Goal: Task Accomplishment & Management: Use online tool/utility

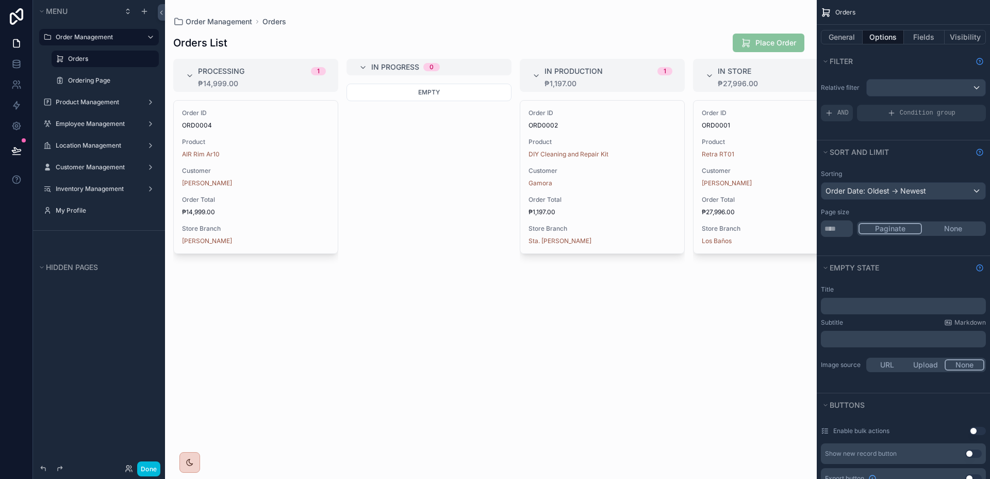
click at [693, 40] on div "scrollable content" at bounding box center [491, 239] width 652 height 479
click at [93, 80] on label "Ordering Page" at bounding box center [110, 80] width 85 height 8
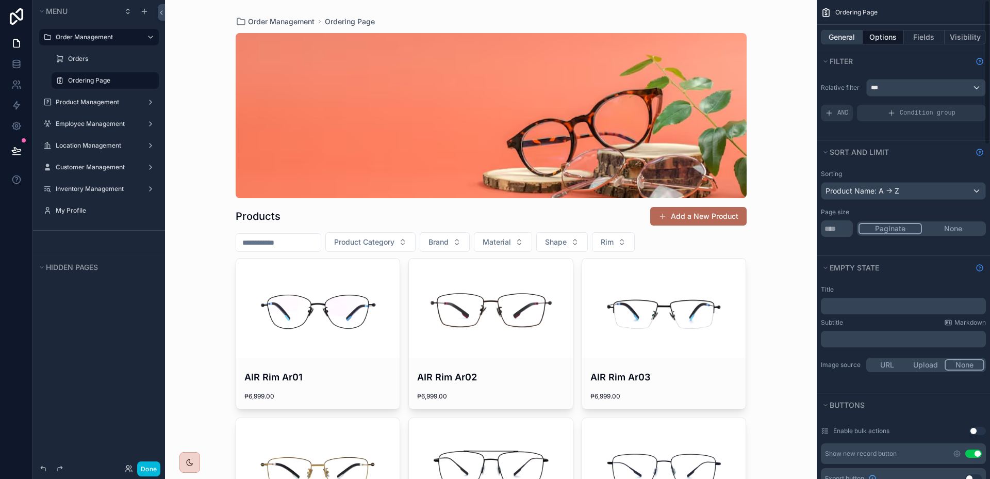
click at [846, 37] on button "General" at bounding box center [842, 37] width 42 height 14
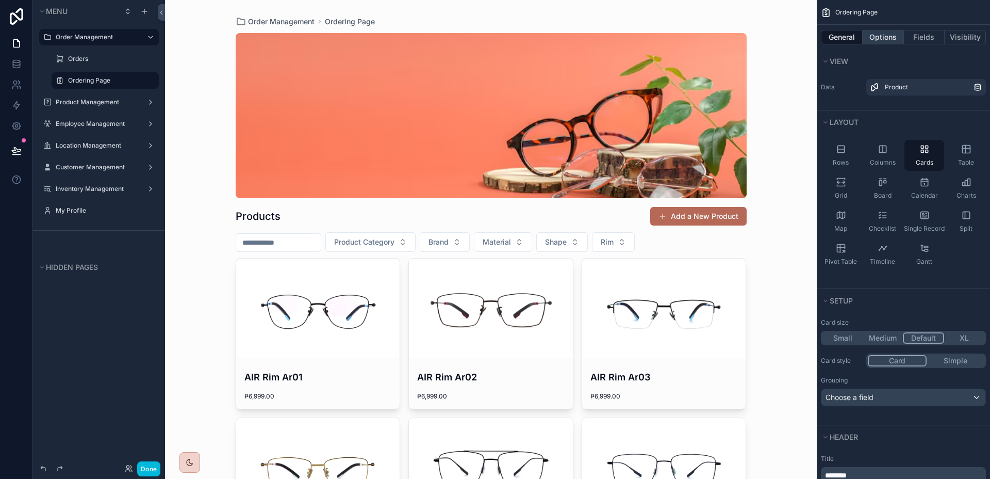
click at [875, 41] on button "Options" at bounding box center [883, 37] width 41 height 14
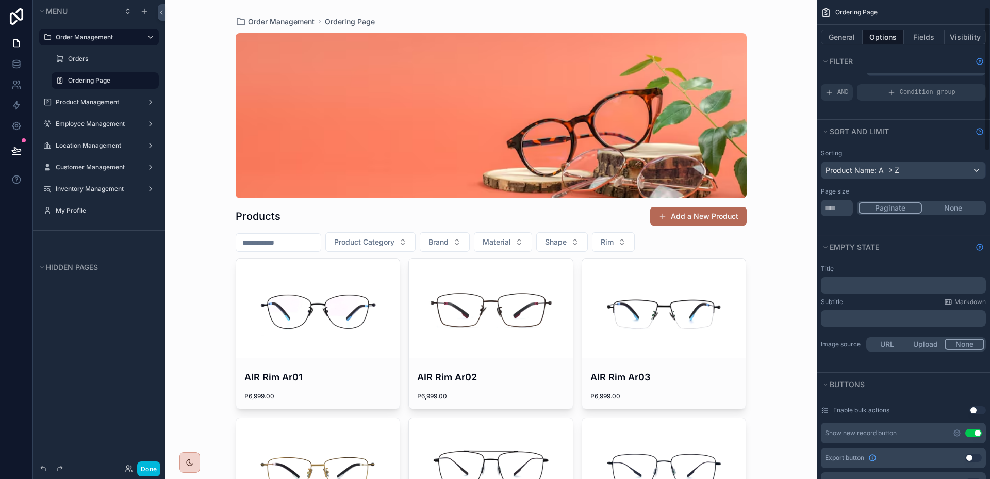
scroll to position [23, 0]
click at [976, 428] on button "Use setting" at bounding box center [974, 430] width 17 height 8
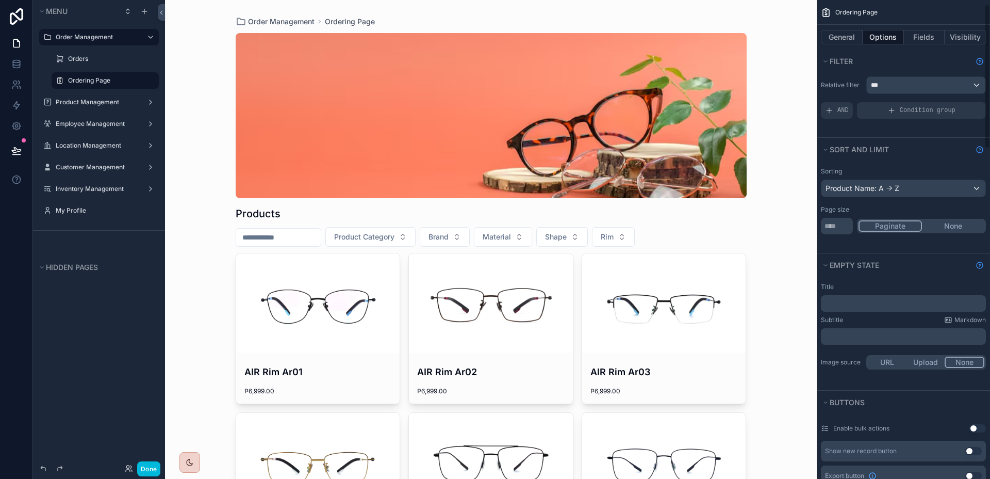
scroll to position [0, 0]
click at [845, 40] on button "General" at bounding box center [842, 37] width 42 height 14
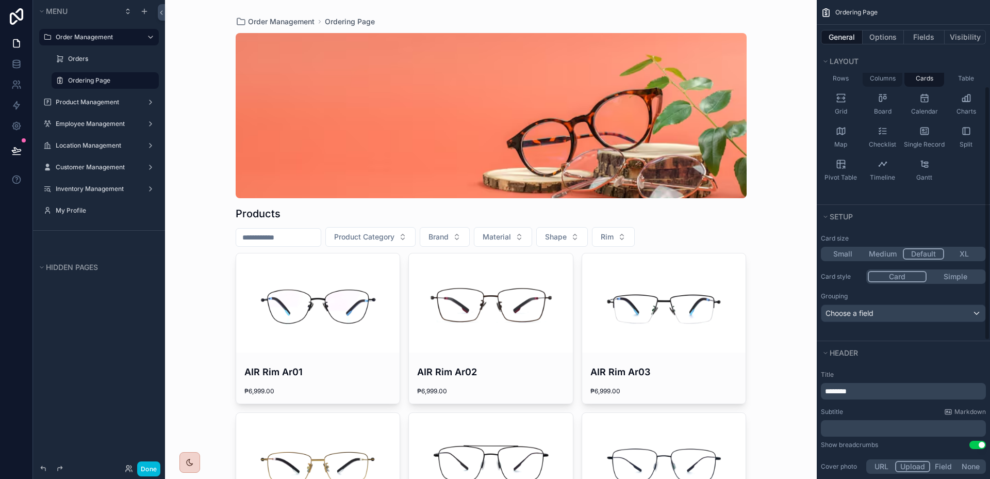
scroll to position [290, 0]
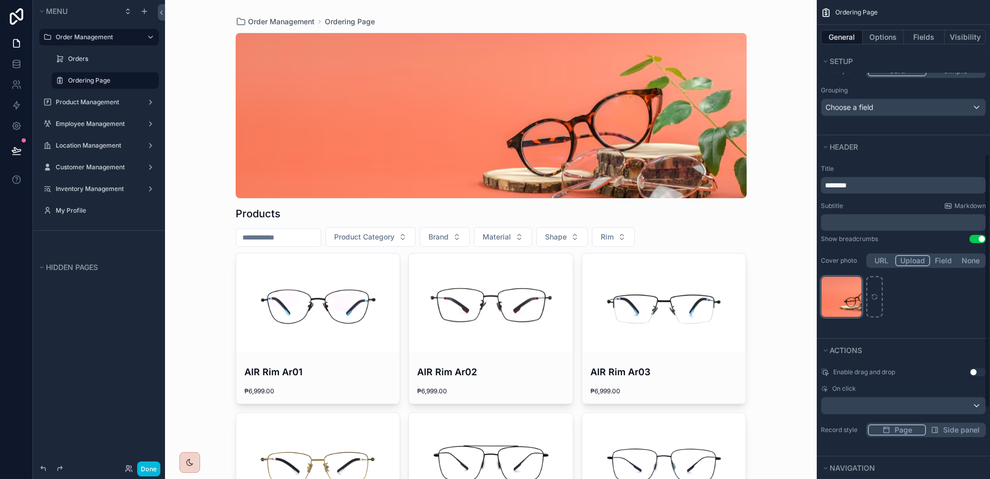
click at [0, 0] on icon "scrollable content" at bounding box center [0, 0] width 0 height 0
click at [877, 267] on icon "button" at bounding box center [875, 266] width 8 height 8
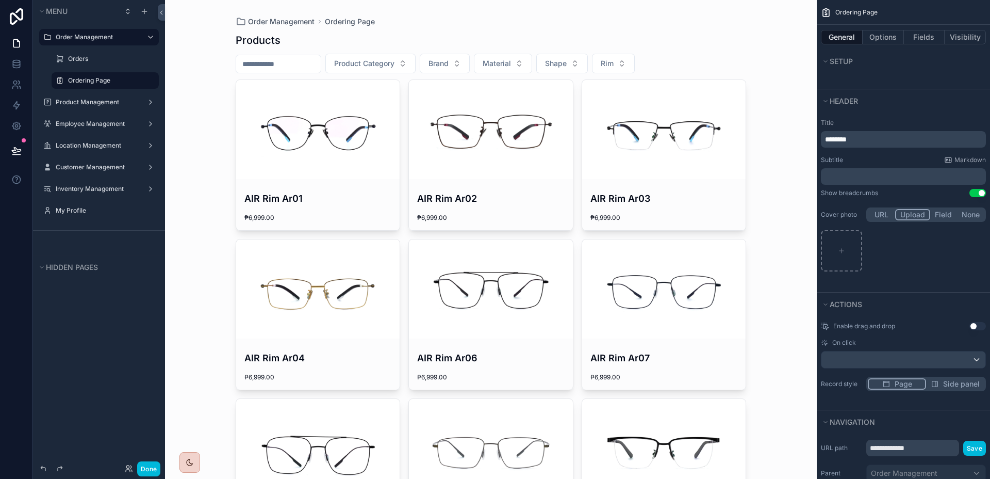
scroll to position [424, 0]
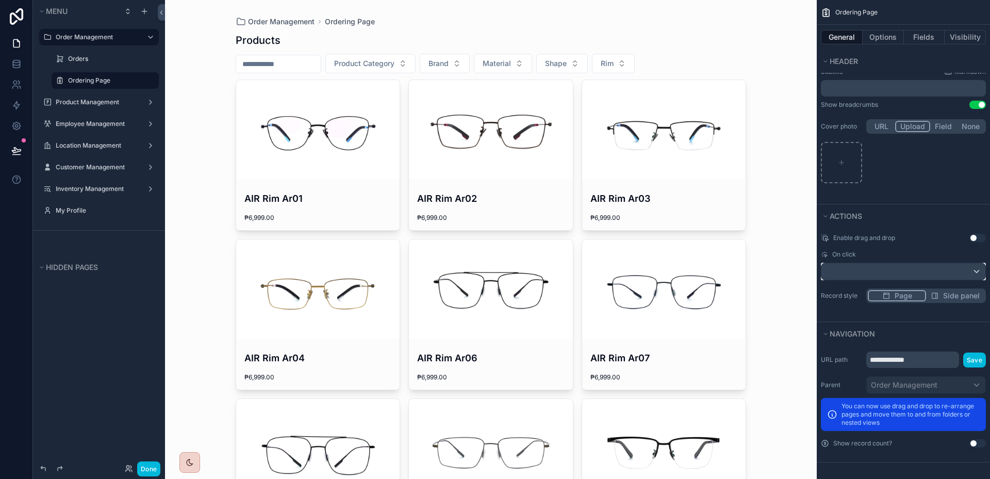
click at [890, 275] on div "scrollable content" at bounding box center [904, 271] width 164 height 17
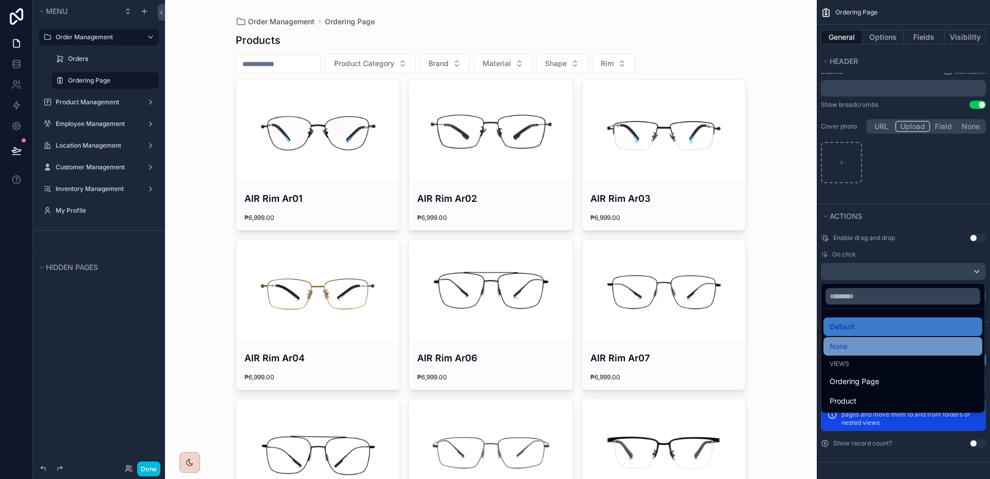
click at [869, 339] on div "None" at bounding box center [903, 346] width 159 height 19
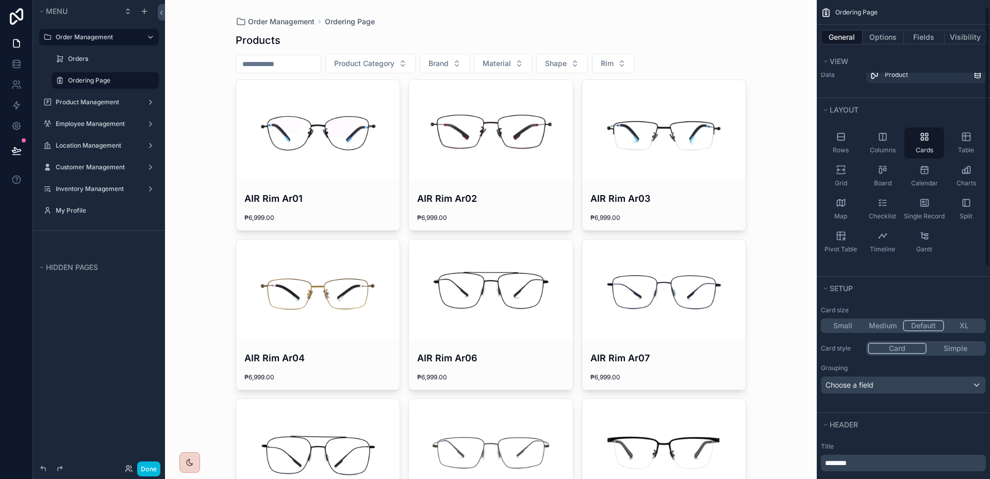
scroll to position [0, 0]
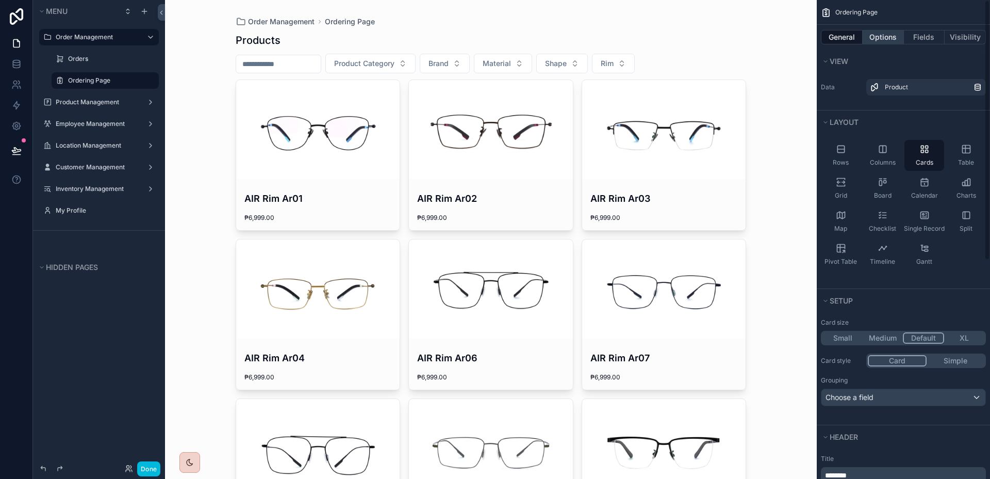
click at [879, 38] on button "Options" at bounding box center [883, 37] width 41 height 14
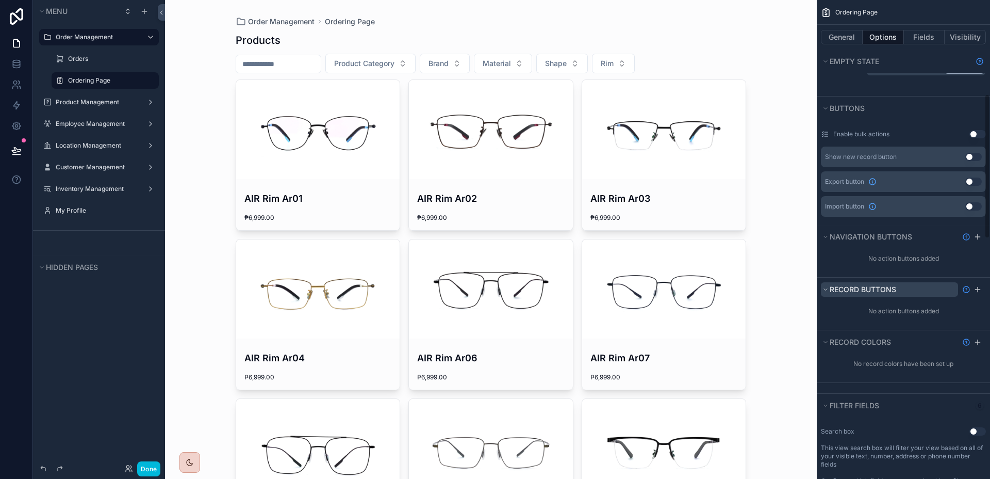
scroll to position [313, 0]
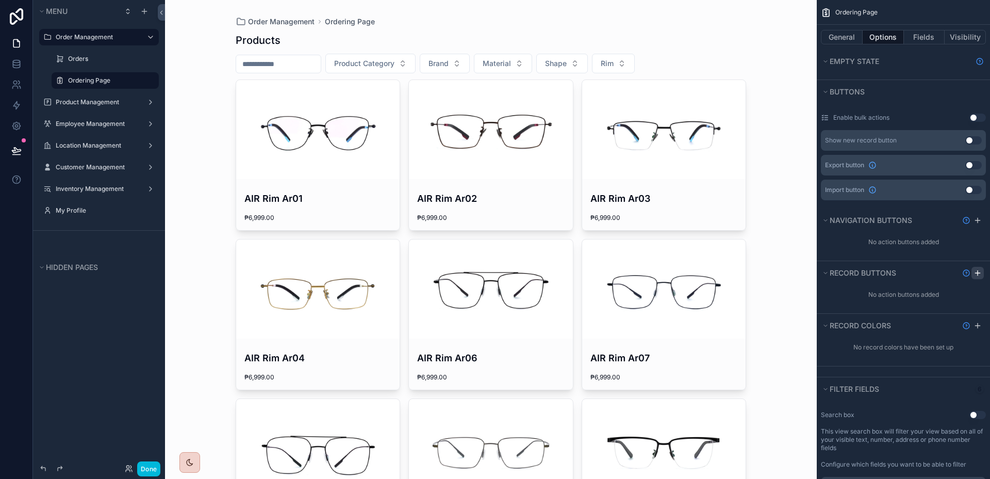
click at [974, 274] on icon "scrollable content" at bounding box center [978, 273] width 8 height 8
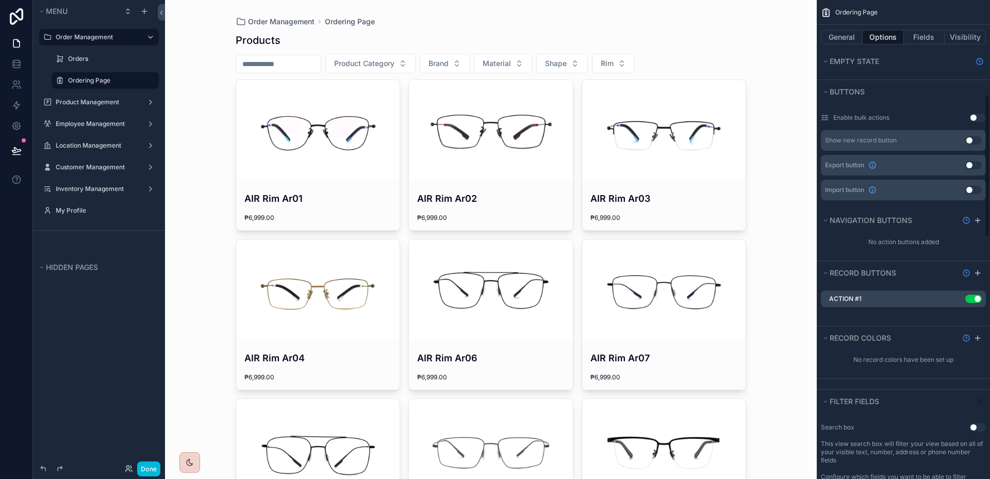
click at [0, 0] on icon "scrollable content" at bounding box center [0, 0] width 0 height 0
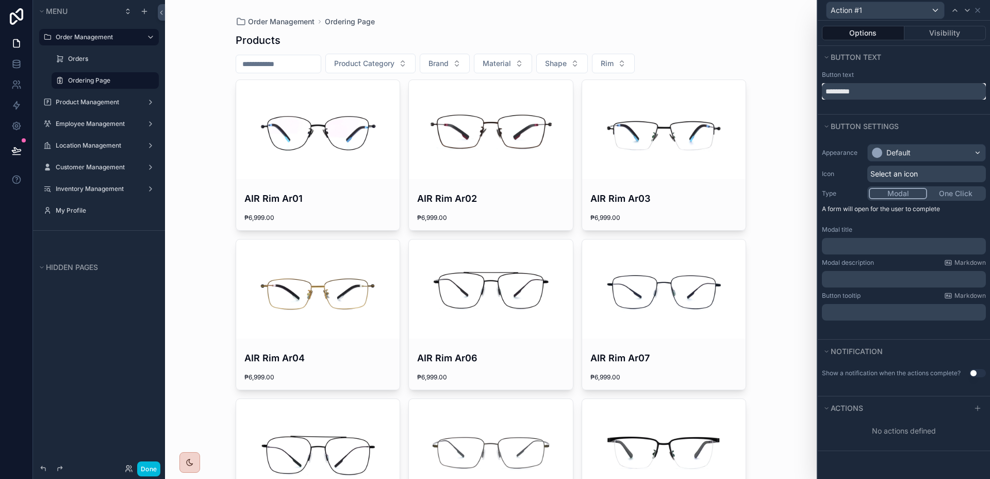
drag, startPoint x: 875, startPoint y: 94, endPoint x: 803, endPoint y: 94, distance: 72.7
click at [803, 94] on div "Action #1 Options Visibility Button text Button text ********* Button settings …" at bounding box center [495, 239] width 990 height 479
type input "**********"
click at [979, 9] on icon at bounding box center [978, 10] width 8 height 8
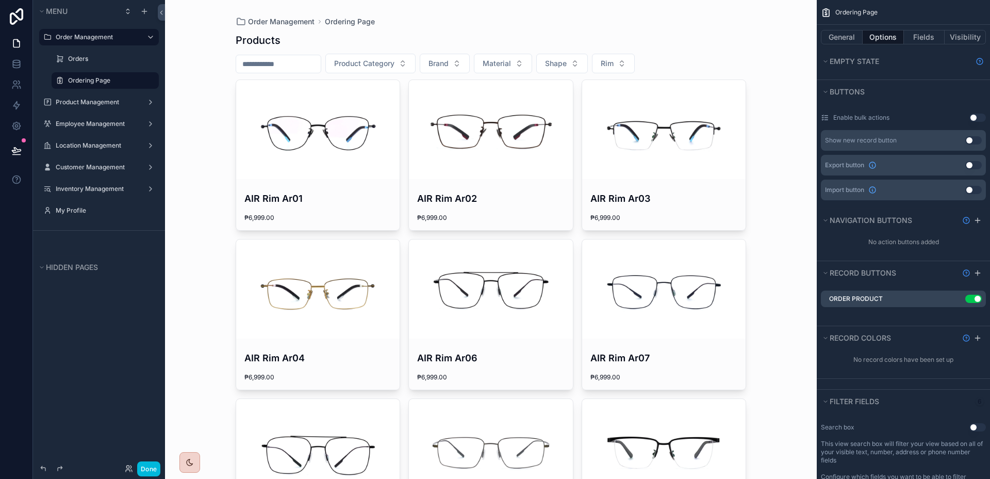
click at [970, 299] on button "Use setting" at bounding box center [974, 299] width 17 height 8
click at [0, 0] on icon "scrollable content" at bounding box center [0, 0] width 0 height 0
click at [959, 281] on icon at bounding box center [961, 283] width 5 height 5
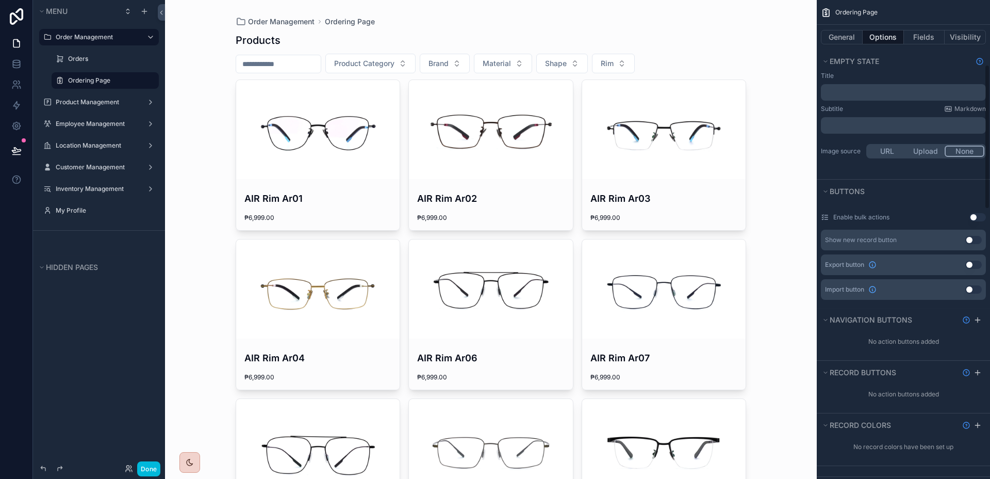
scroll to position [0, 0]
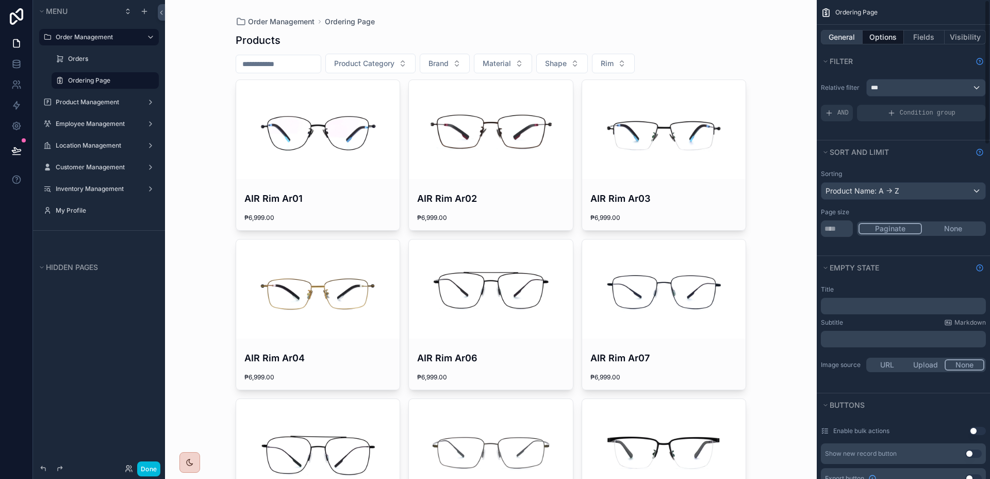
click at [853, 40] on button "General" at bounding box center [842, 37] width 42 height 14
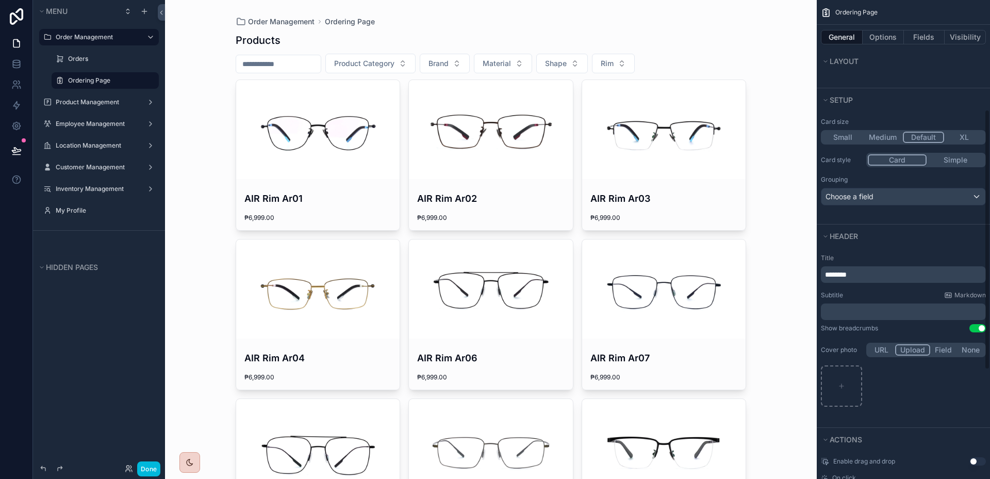
scroll to position [401, 0]
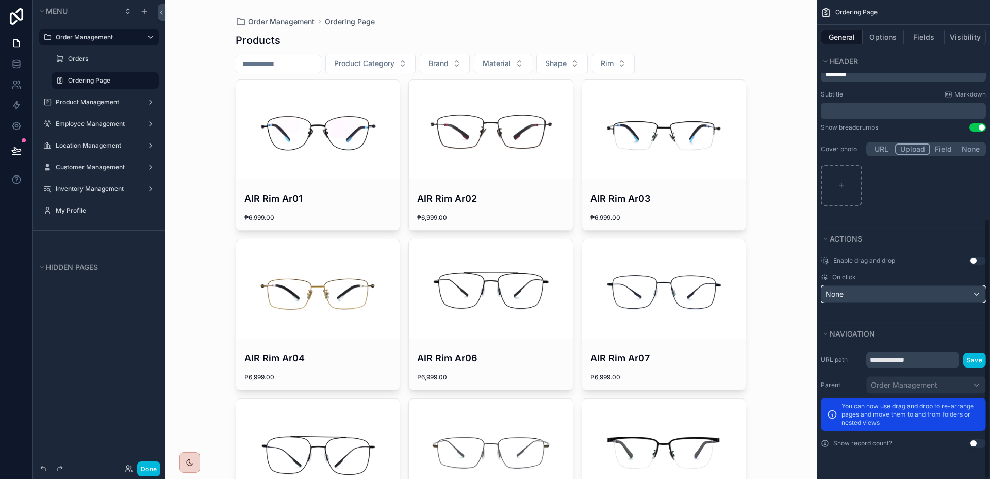
click at [923, 292] on div "None" at bounding box center [904, 294] width 164 height 17
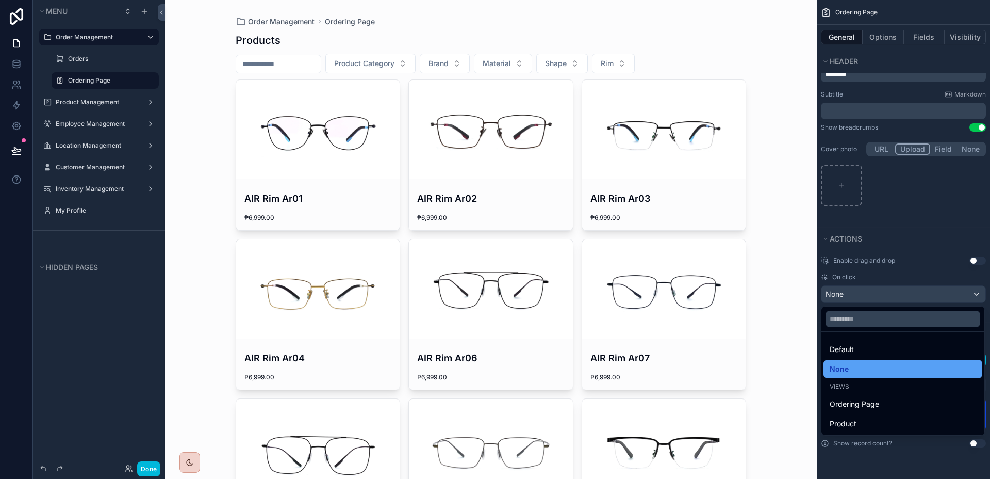
click at [896, 371] on div "None" at bounding box center [903, 369] width 146 height 12
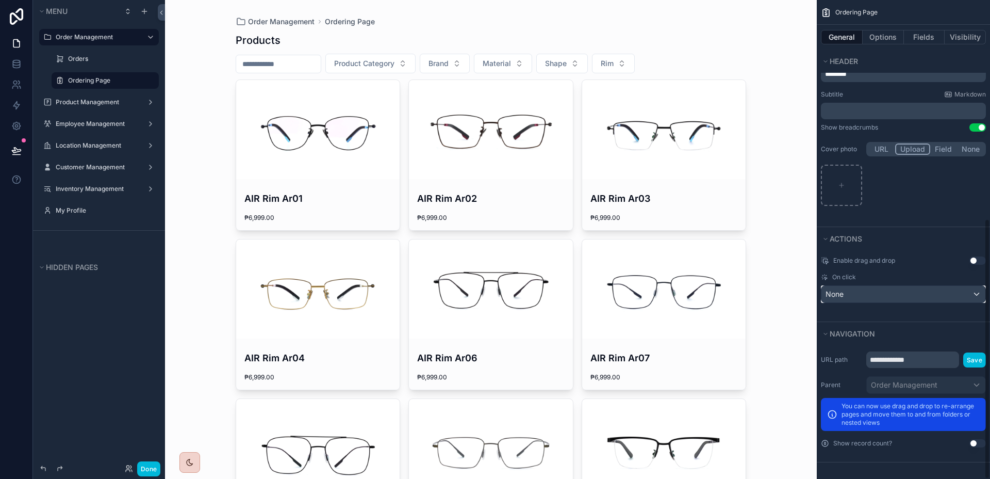
click at [899, 294] on div "None" at bounding box center [904, 294] width 164 height 17
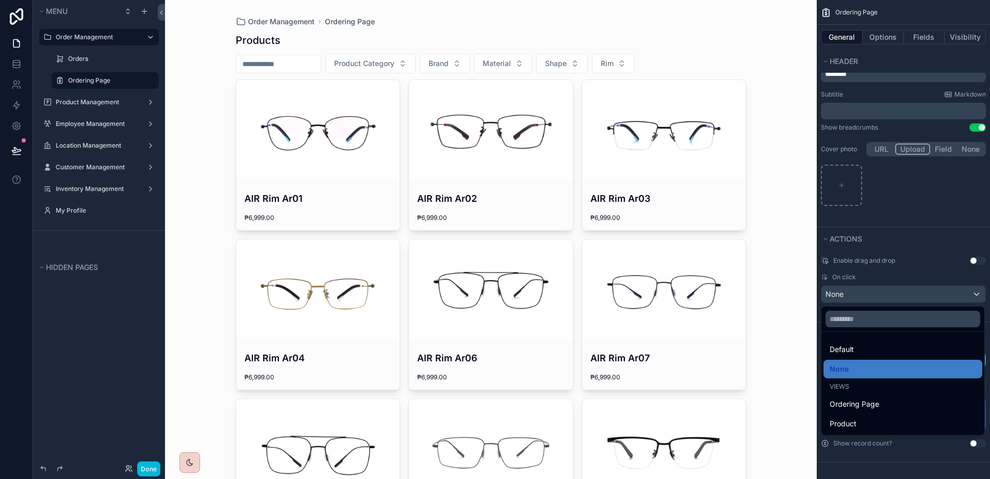
click at [887, 298] on div "scrollable content" at bounding box center [495, 239] width 990 height 479
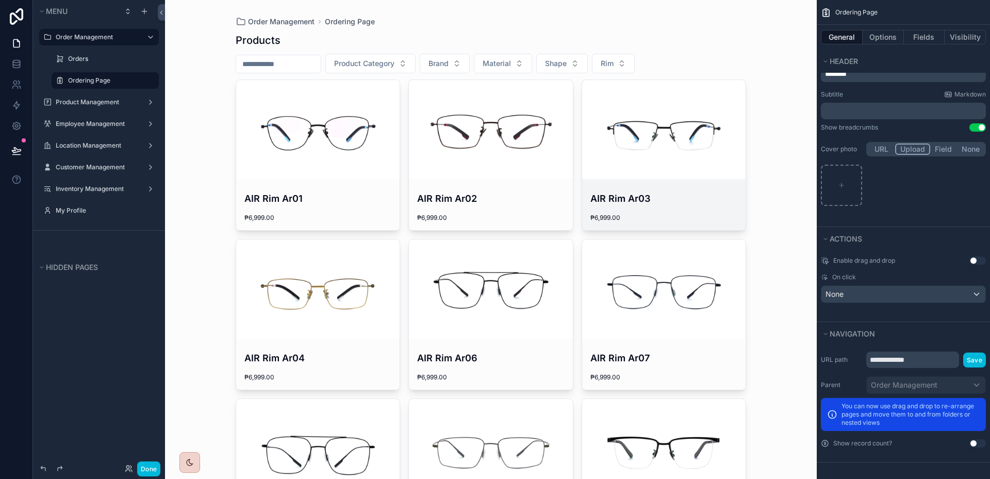
click at [665, 175] on div "scrollable content" at bounding box center [664, 129] width 164 height 99
click at [664, 175] on div "scrollable content" at bounding box center [664, 129] width 164 height 99
click at [862, 295] on div "None" at bounding box center [904, 294] width 164 height 17
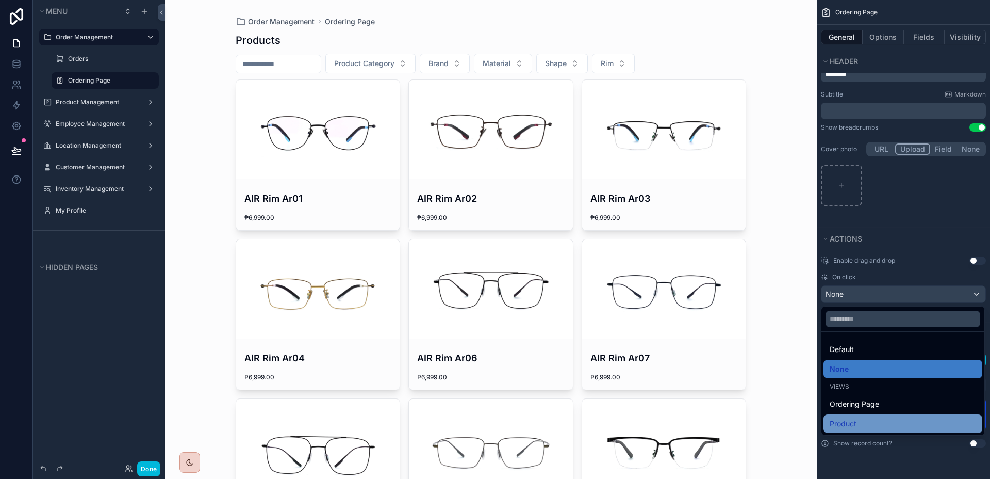
click at [849, 416] on div "Product" at bounding box center [903, 423] width 159 height 19
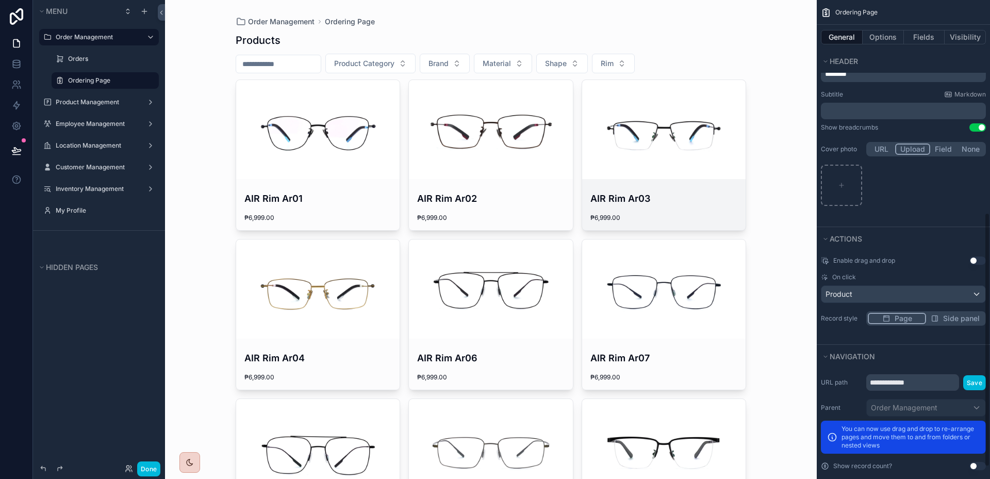
click at [718, 179] on link "AIR Rim Ar03 ₱6,999.00" at bounding box center [664, 154] width 165 height 151
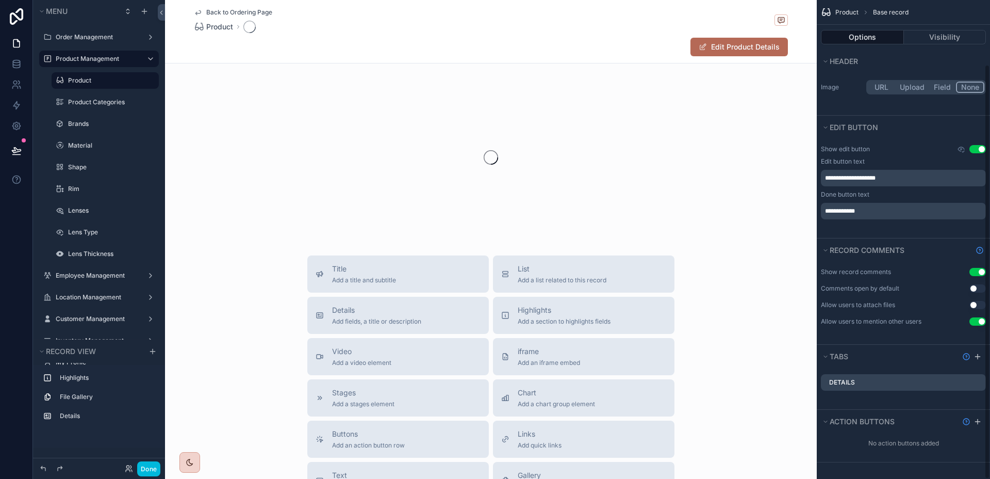
scroll to position [124, 0]
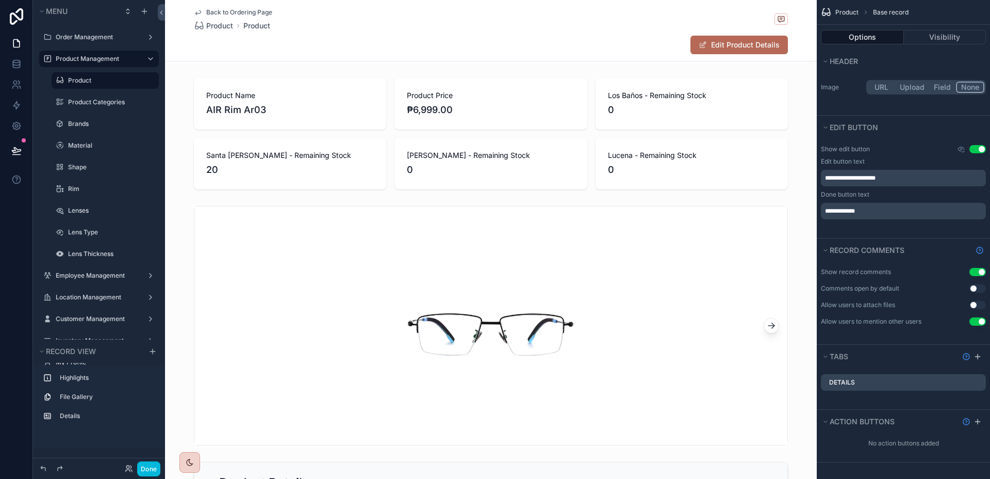
click at [234, 14] on span "Back to Ordering Page" at bounding box center [239, 12] width 66 height 8
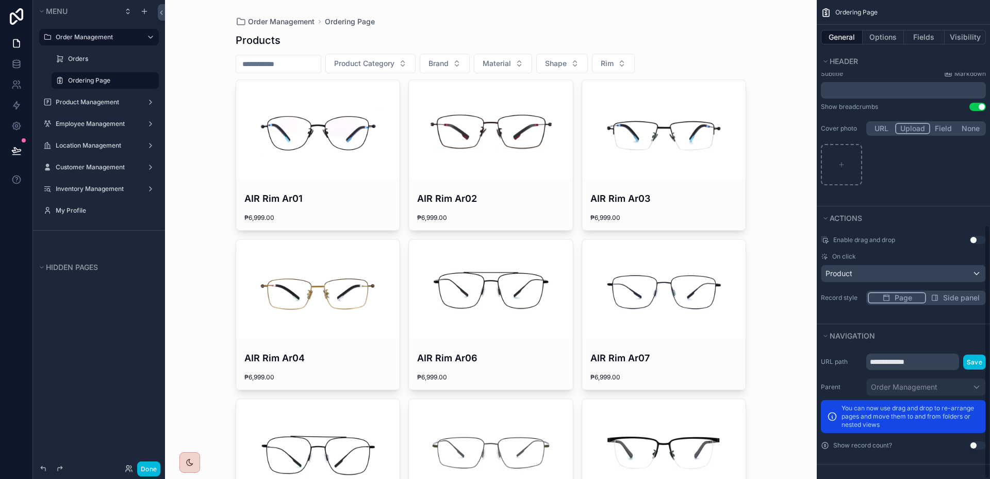
scroll to position [424, 0]
click at [907, 270] on div "Product" at bounding box center [904, 271] width 164 height 17
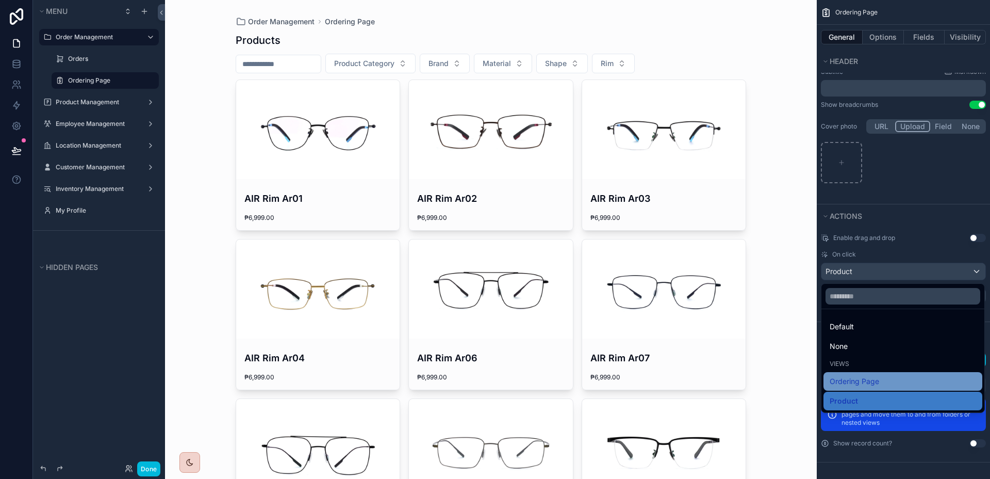
click at [874, 378] on span "Ordering Page" at bounding box center [855, 381] width 50 height 12
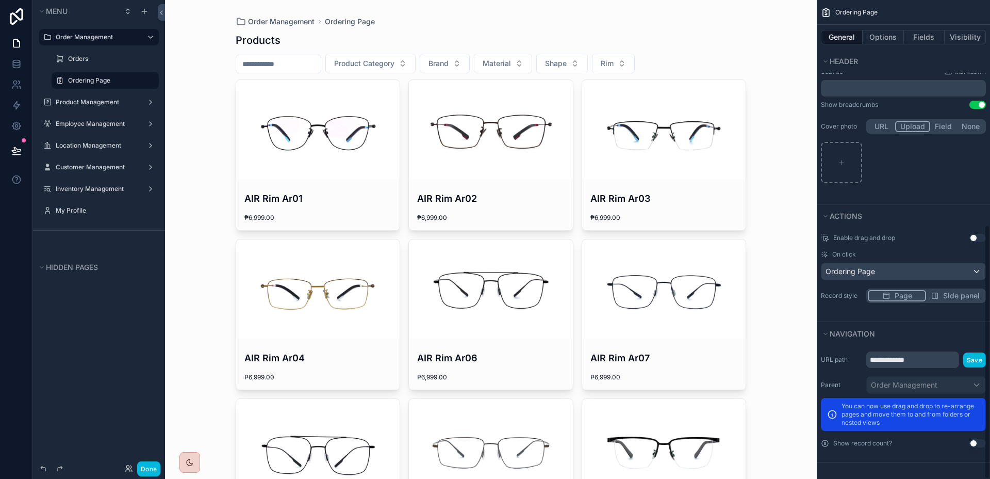
click at [660, 148] on div "scrollable content" at bounding box center [664, 129] width 164 height 99
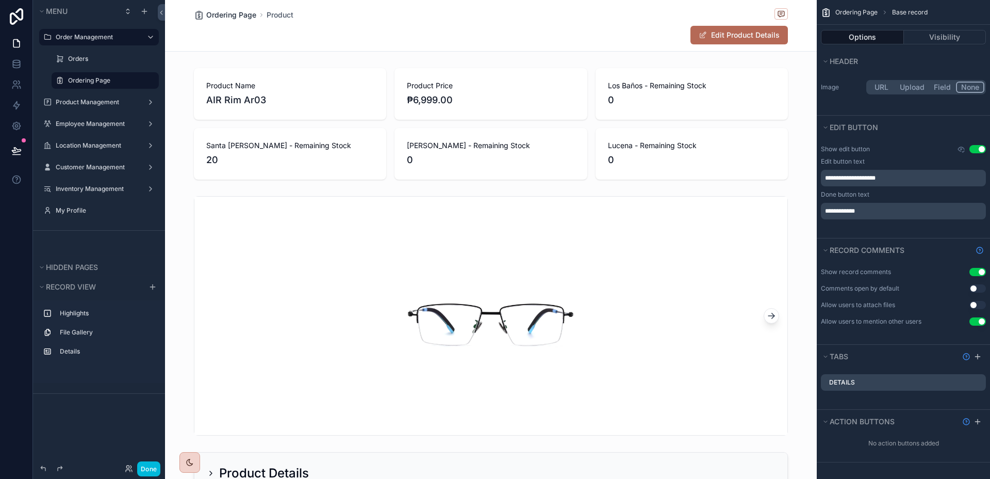
click at [230, 17] on span "Ordering Page" at bounding box center [231, 15] width 50 height 10
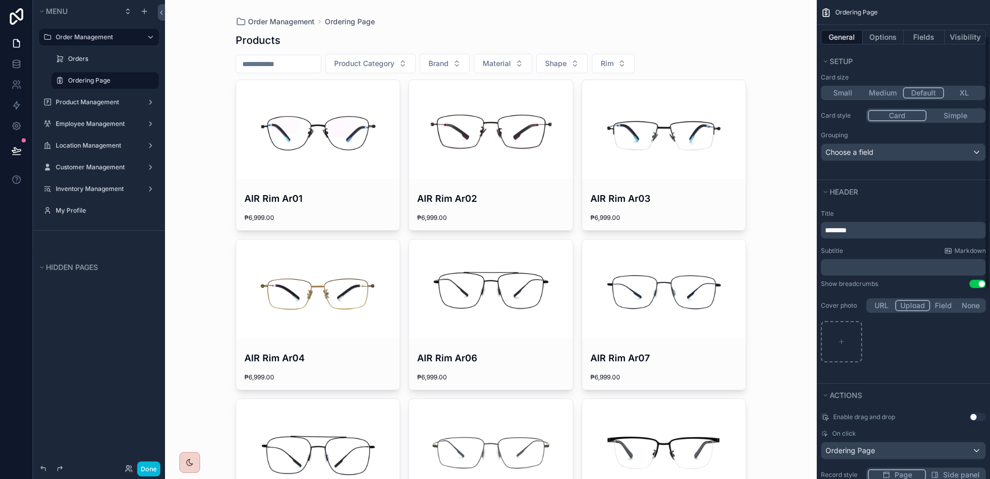
scroll to position [8, 0]
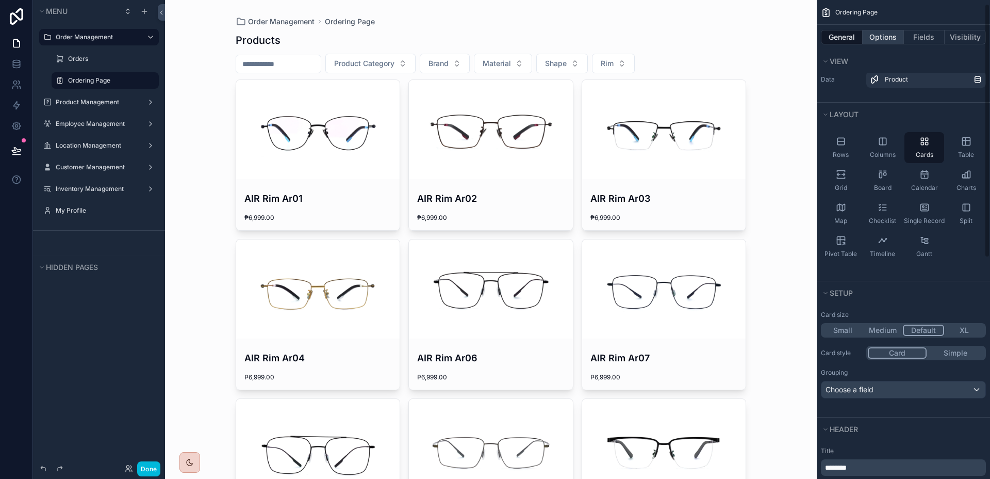
click at [878, 35] on button "Options" at bounding box center [883, 37] width 41 height 14
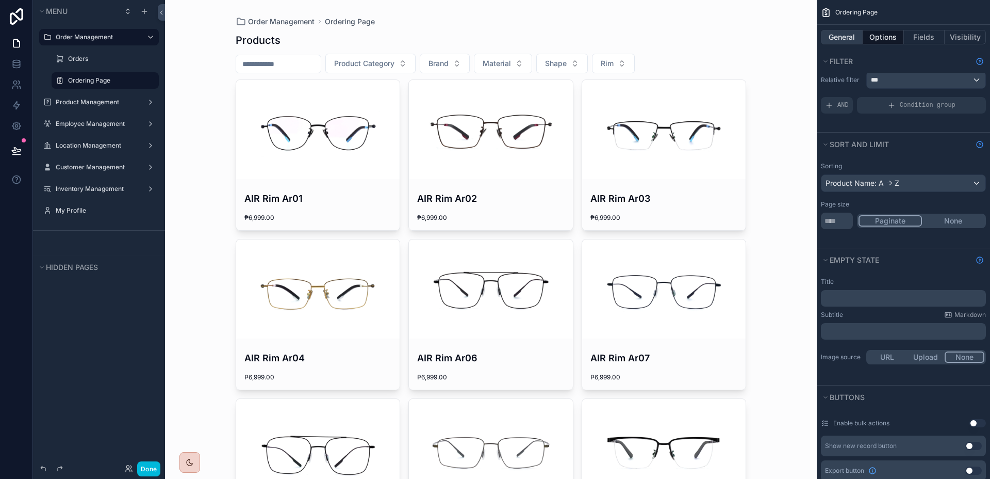
click at [839, 40] on button "General" at bounding box center [842, 37] width 42 height 14
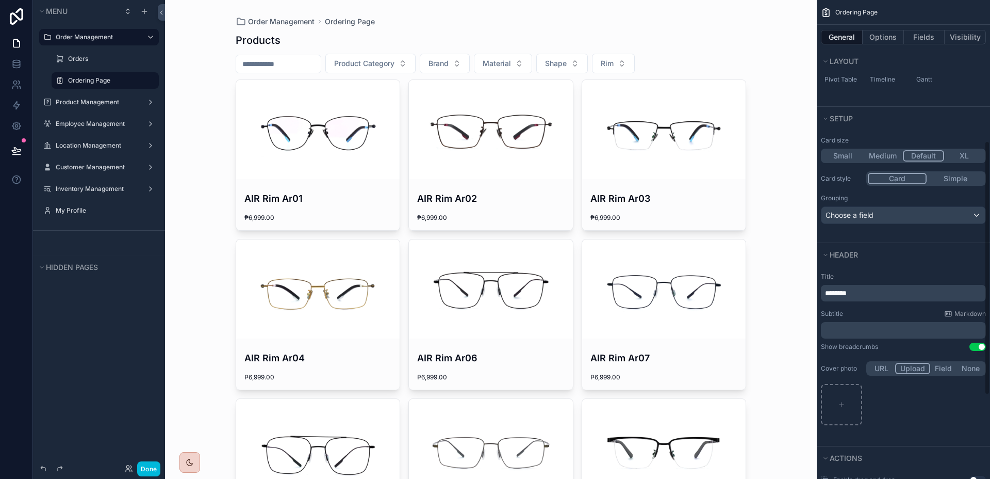
scroll to position [424, 0]
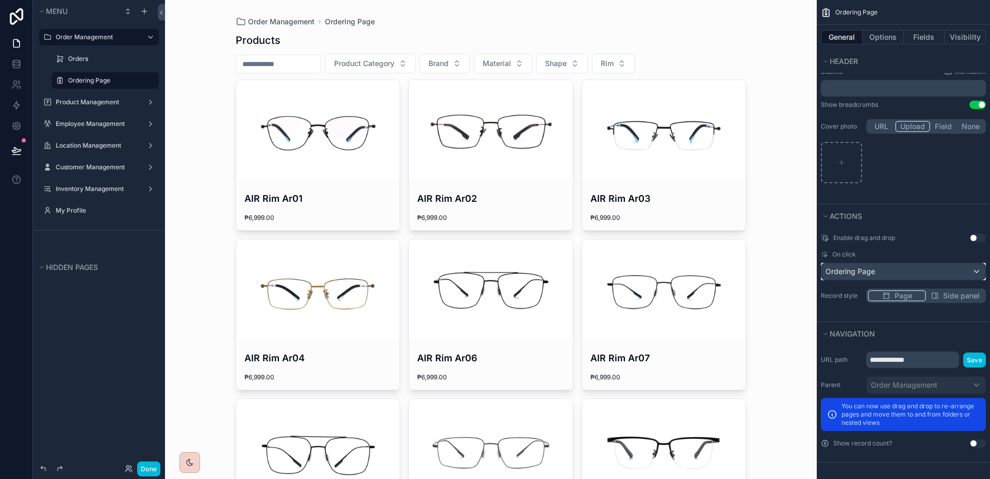
click at [965, 270] on div "Ordering Page" at bounding box center [904, 271] width 164 height 17
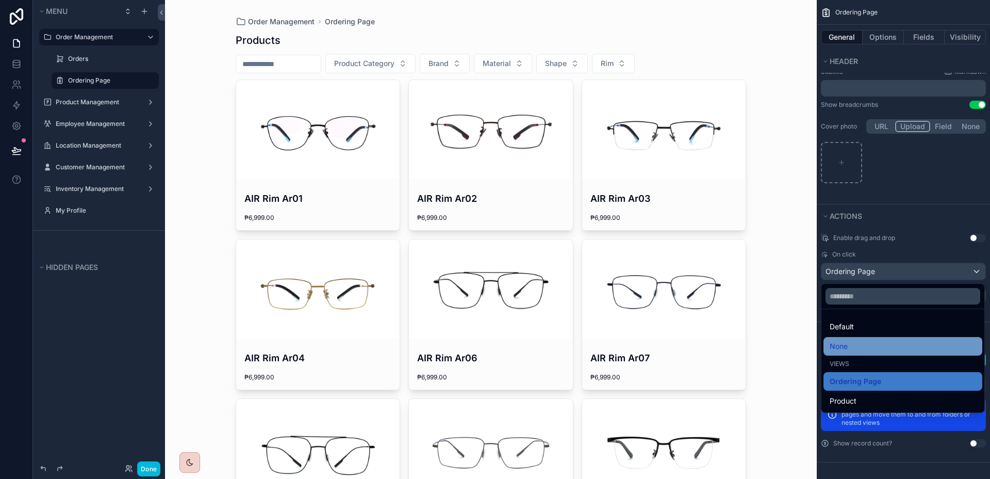
click at [889, 342] on div "None" at bounding box center [903, 346] width 146 height 12
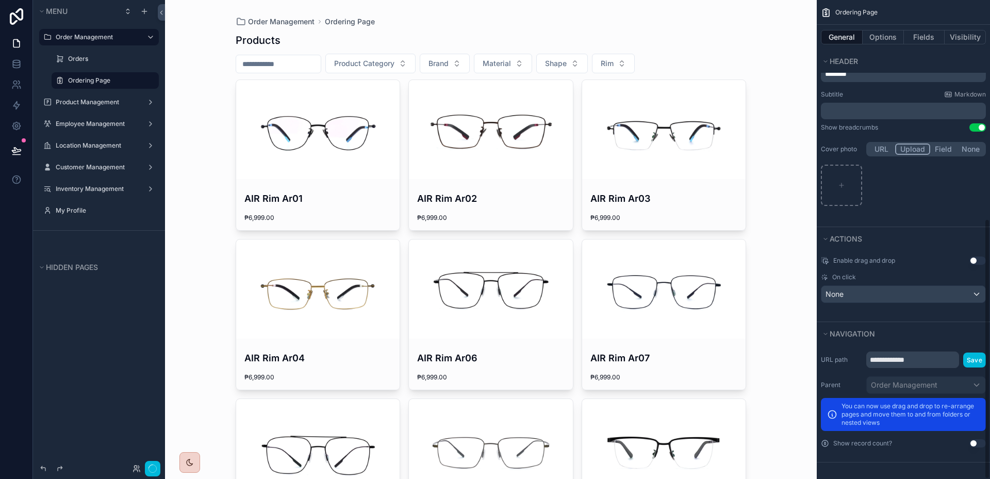
scroll to position [401, 0]
click at [692, 171] on div "scrollable content" at bounding box center [664, 129] width 164 height 99
click at [771, 211] on div "Order Management Ordering Page Products Product Category Brand Material Shape R…" at bounding box center [491, 239] width 652 height 479
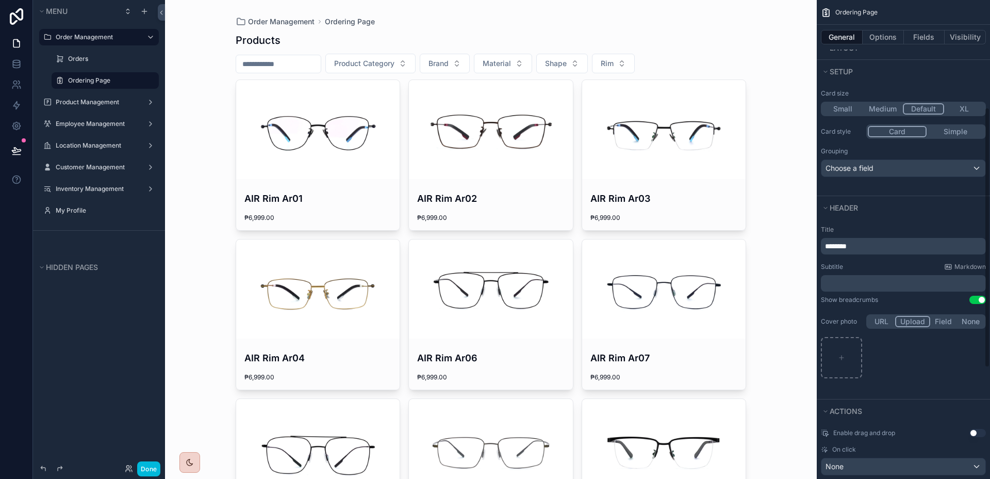
scroll to position [0, 0]
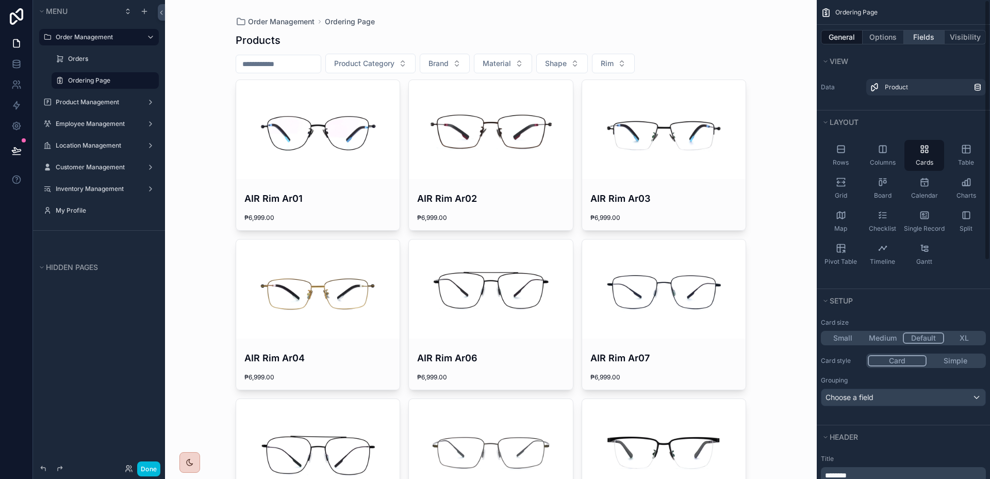
click at [918, 42] on button "Fields" at bounding box center [924, 37] width 41 height 14
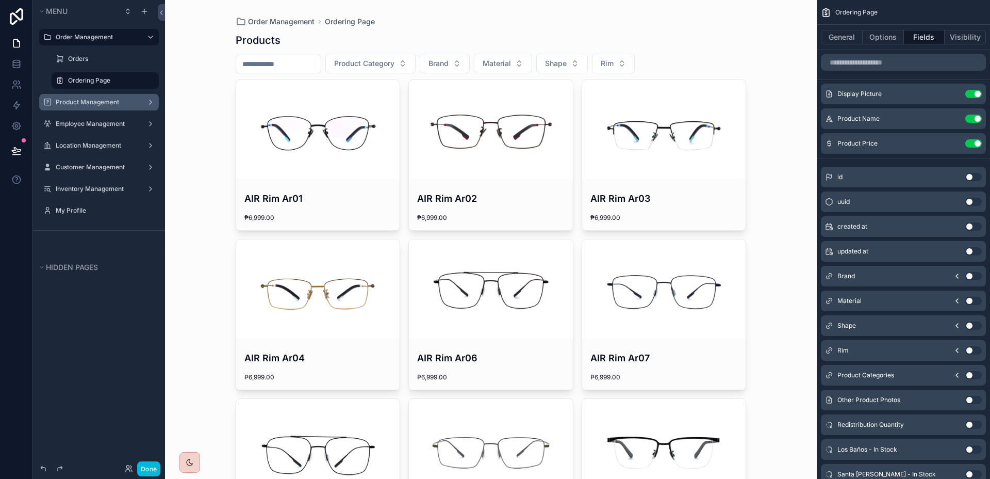
click at [62, 106] on div "Product Management" at bounding box center [99, 102] width 87 height 8
click at [91, 110] on div "Product Management" at bounding box center [99, 102] width 116 height 17
click at [91, 105] on label "Product Management" at bounding box center [97, 102] width 83 height 8
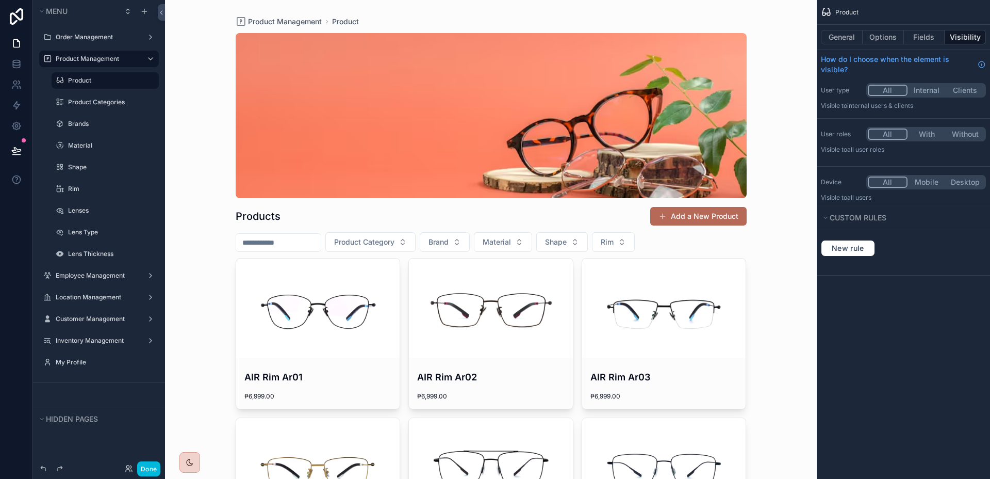
click at [356, 300] on div "scrollable content" at bounding box center [318, 307] width 164 height 99
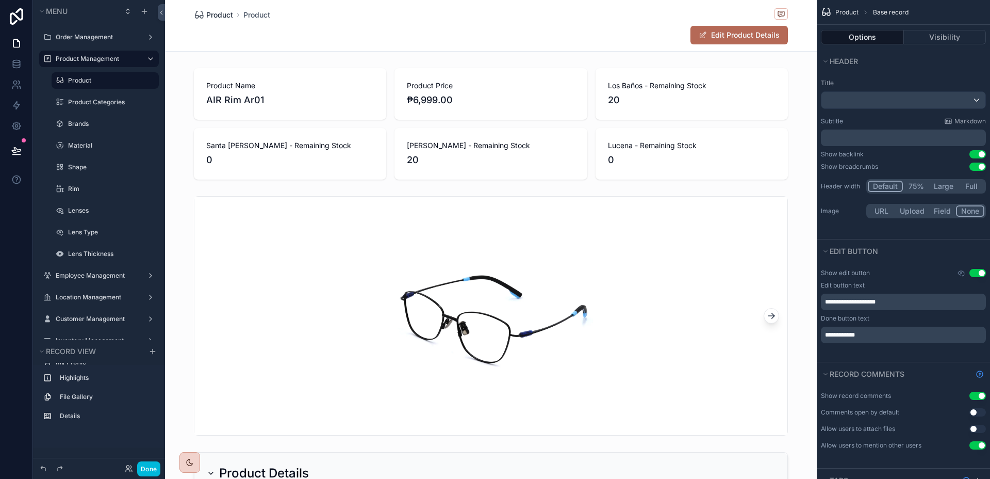
click at [206, 13] on span "Product" at bounding box center [219, 15] width 27 height 10
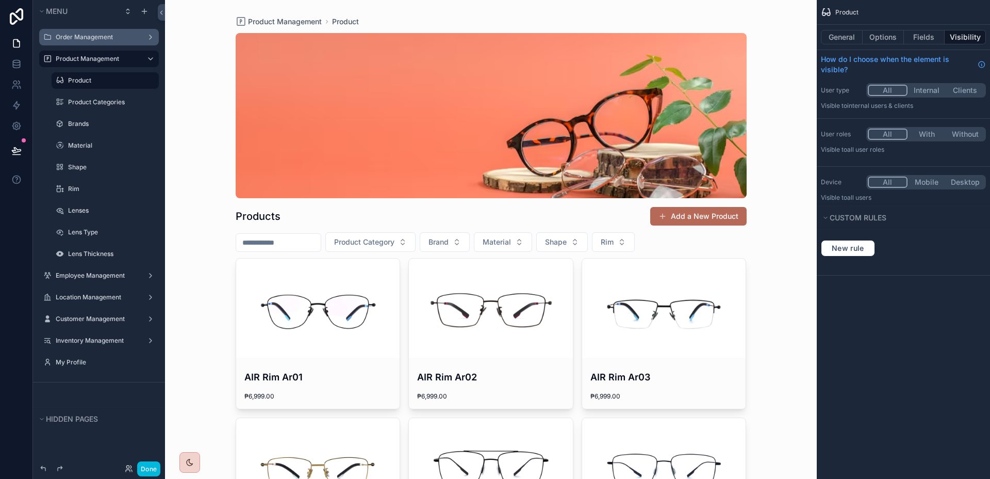
click at [94, 40] on label "Order Management" at bounding box center [97, 37] width 83 height 8
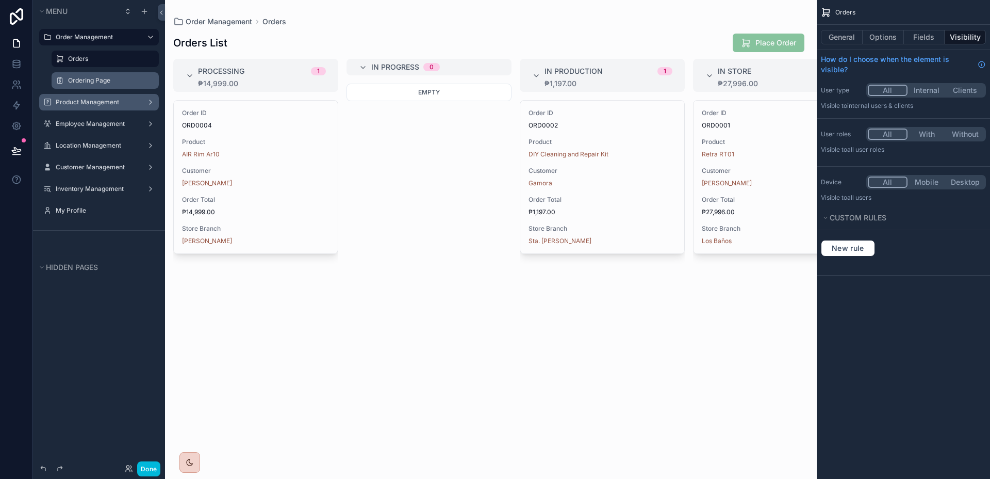
click at [94, 85] on div "Ordering Page" at bounding box center [112, 80] width 89 height 8
click at [95, 83] on label "Ordering Page" at bounding box center [110, 80] width 85 height 8
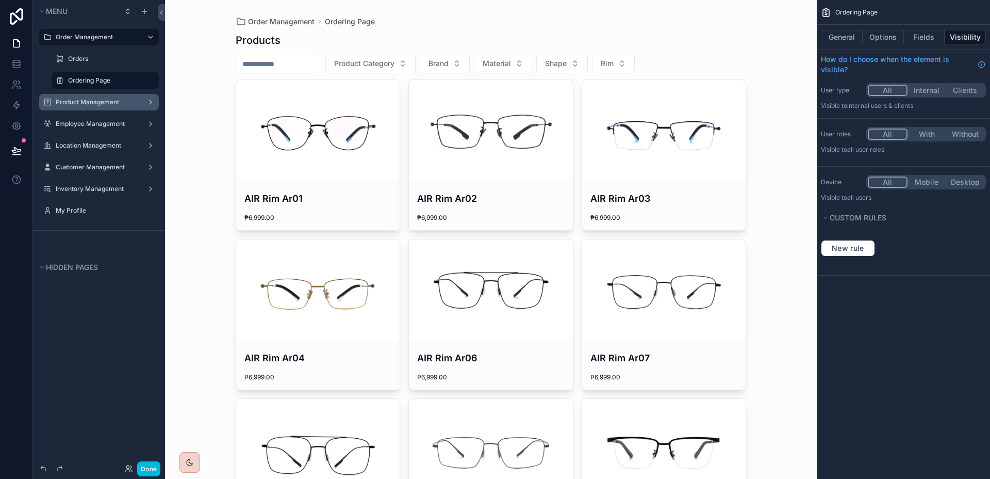
click at [0, 0] on icon "scrollable content" at bounding box center [0, 0] width 0 height 0
click at [190, 103] on span "Remove" at bounding box center [197, 106] width 27 height 10
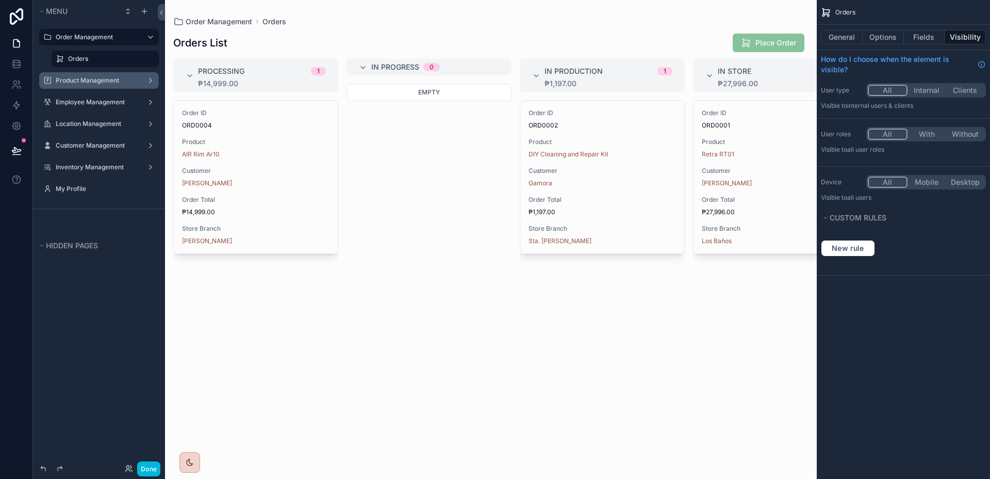
click at [93, 62] on label "Orders" at bounding box center [110, 59] width 85 height 8
click at [790, 43] on div "scrollable content" at bounding box center [491, 239] width 652 height 479
click at [839, 39] on button "General" at bounding box center [842, 37] width 42 height 14
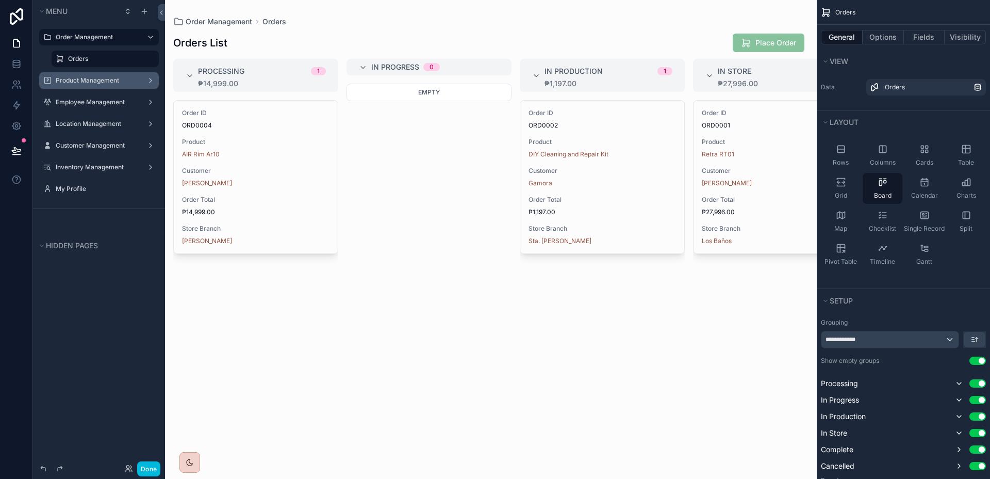
click at [888, 45] on div "General Options Fields Visibility" at bounding box center [903, 37] width 173 height 25
click at [888, 40] on button "Options" at bounding box center [883, 37] width 41 height 14
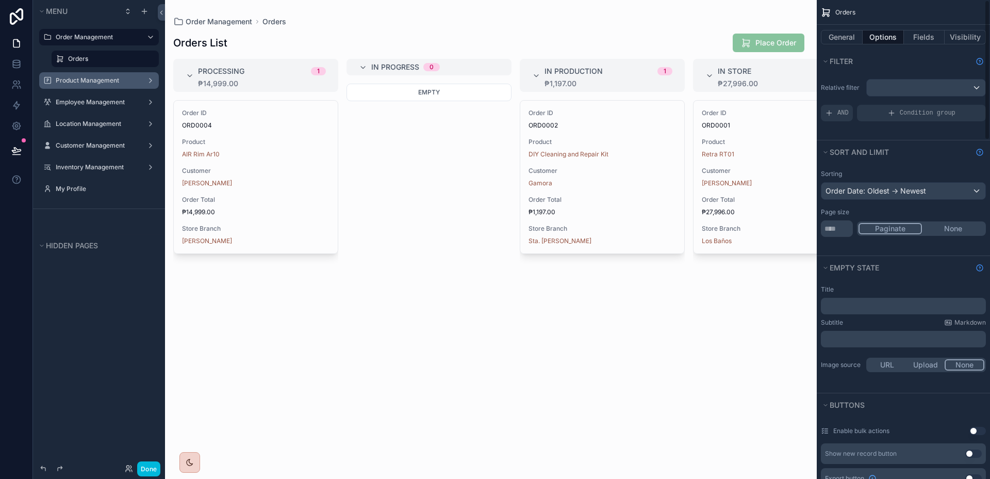
scroll to position [298, 0]
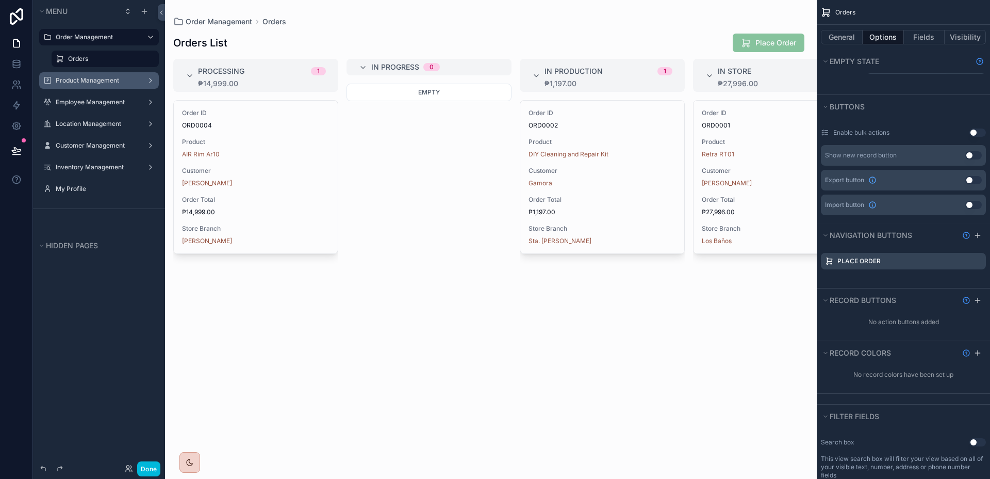
click at [0, 0] on icon "scrollable content" at bounding box center [0, 0] width 0 height 0
click at [966, 246] on button at bounding box center [961, 244] width 12 height 12
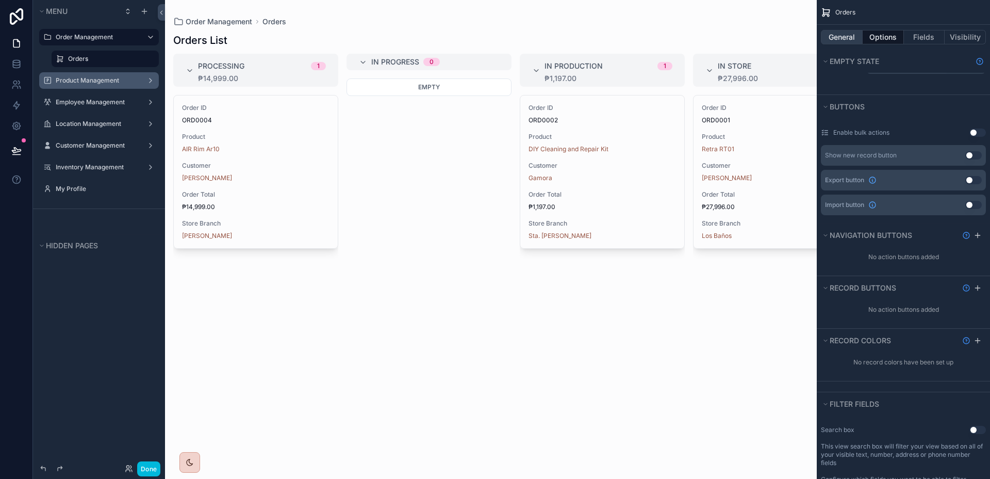
click at [843, 32] on button "General" at bounding box center [842, 37] width 42 height 14
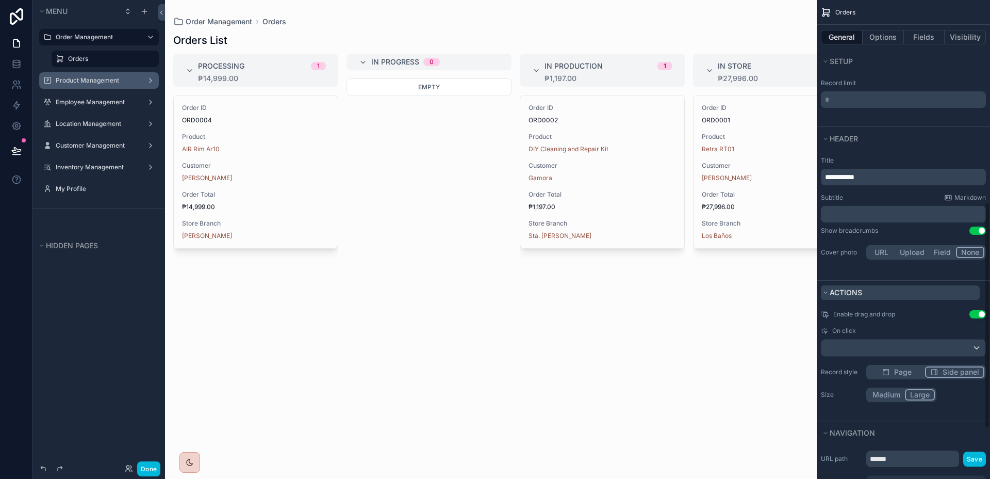
scroll to position [438, 0]
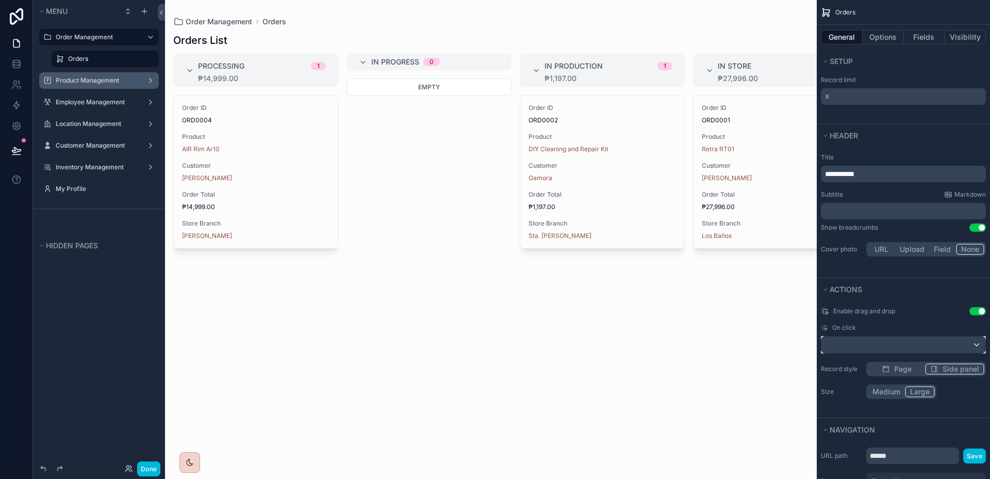
click at [910, 345] on div "scrollable content" at bounding box center [904, 344] width 164 height 17
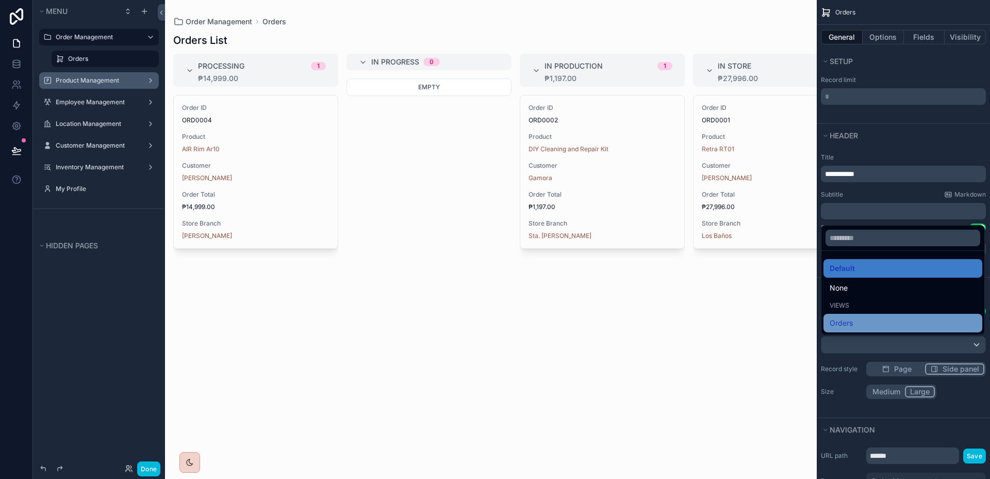
click at [877, 327] on div "Orders" at bounding box center [903, 323] width 146 height 12
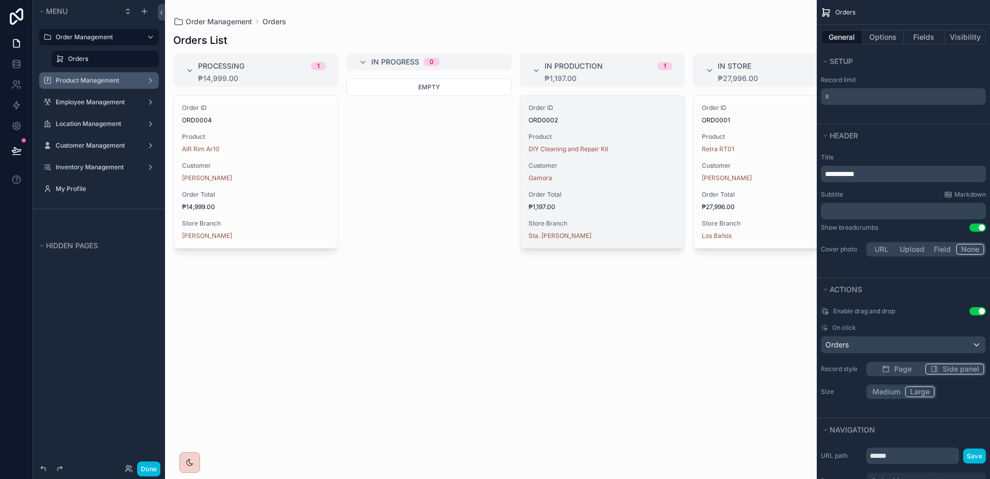
click at [617, 169] on span "Customer" at bounding box center [603, 165] width 148 height 8
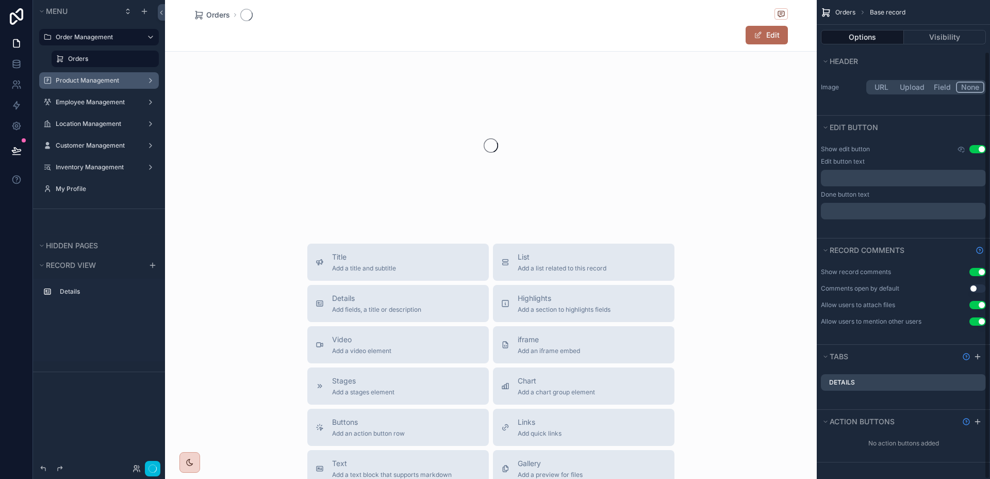
scroll to position [124, 0]
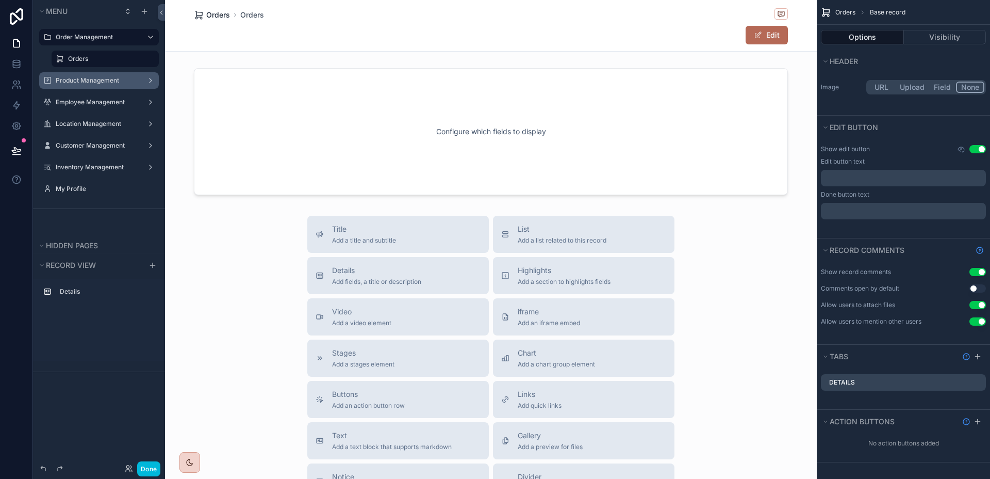
click at [213, 13] on span "Orders" at bounding box center [218, 15] width 24 height 10
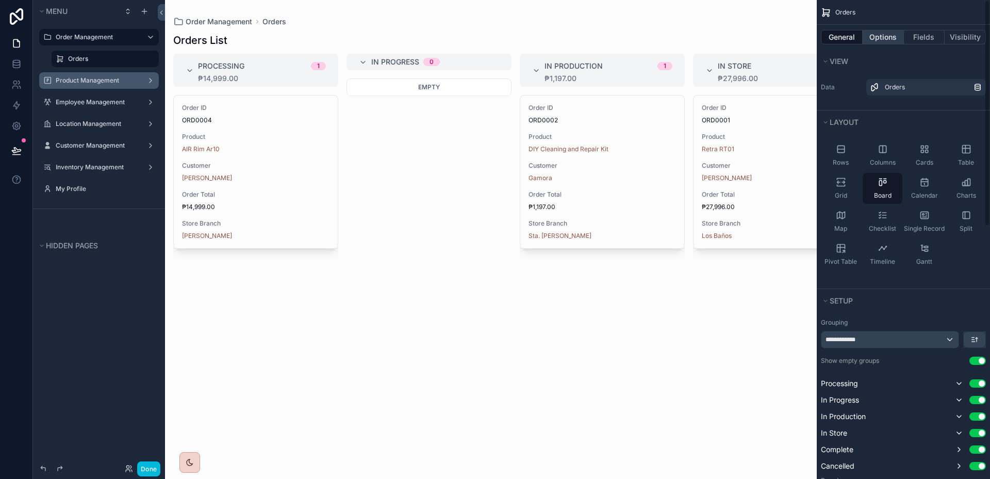
click at [881, 39] on button "Options" at bounding box center [883, 37] width 41 height 14
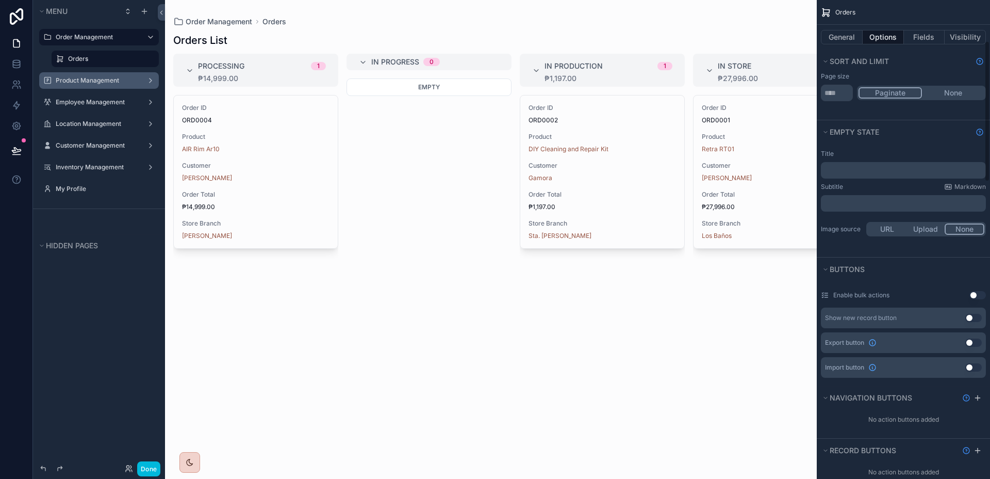
scroll to position [139, 0]
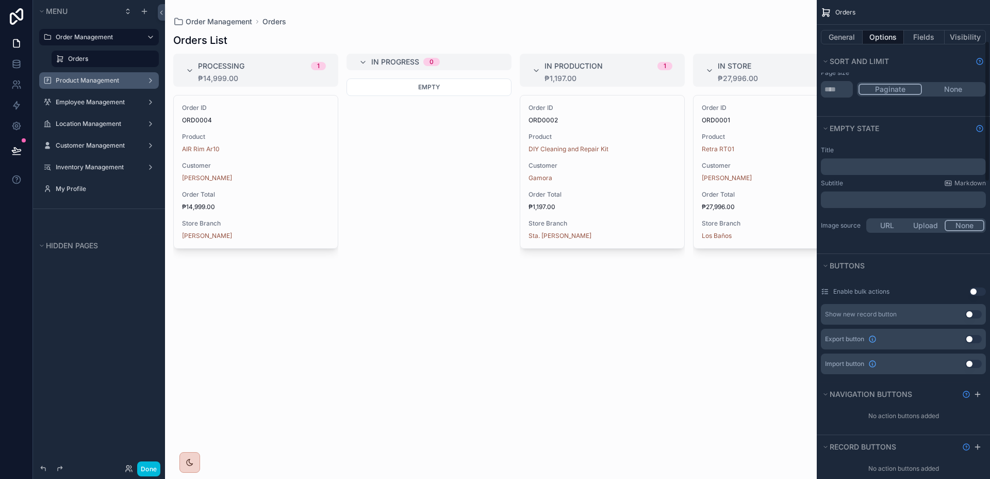
click at [978, 314] on button "Use setting" at bounding box center [974, 314] width 17 height 8
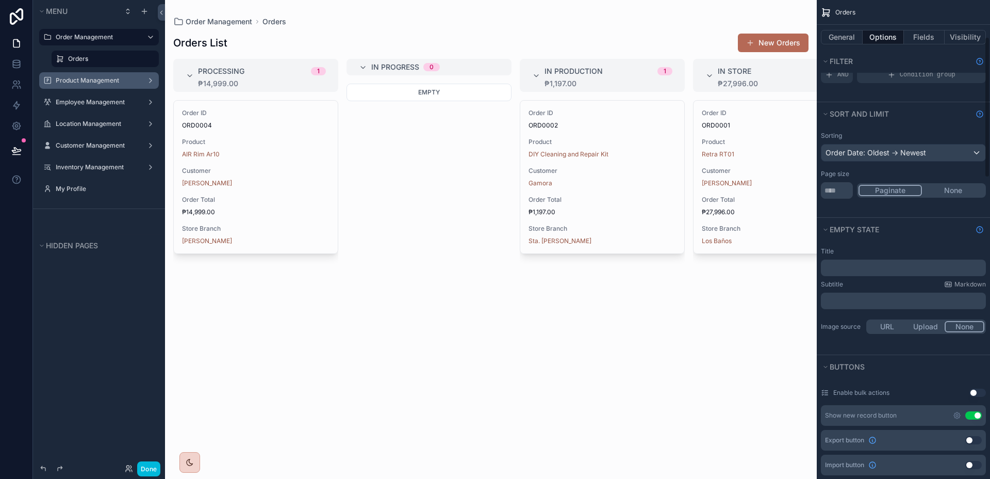
scroll to position [0, 0]
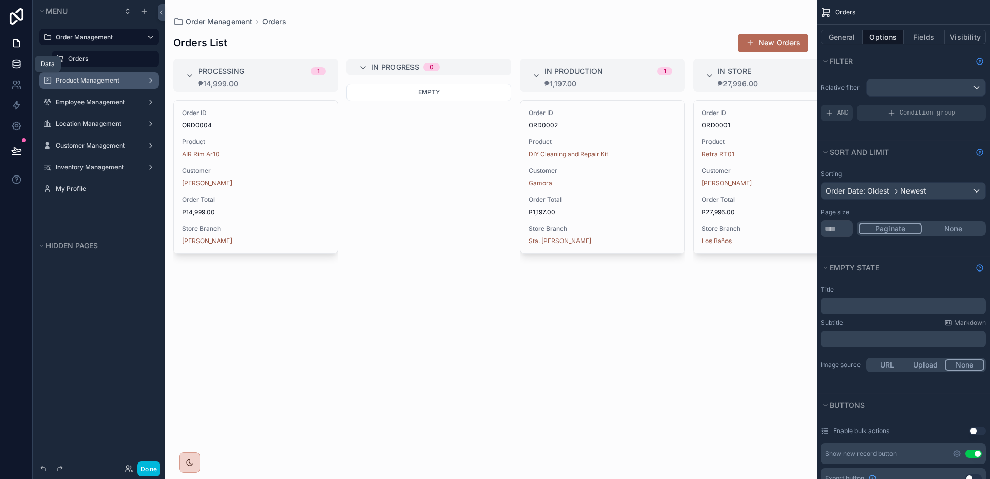
click at [20, 66] on icon at bounding box center [16, 66] width 7 height 4
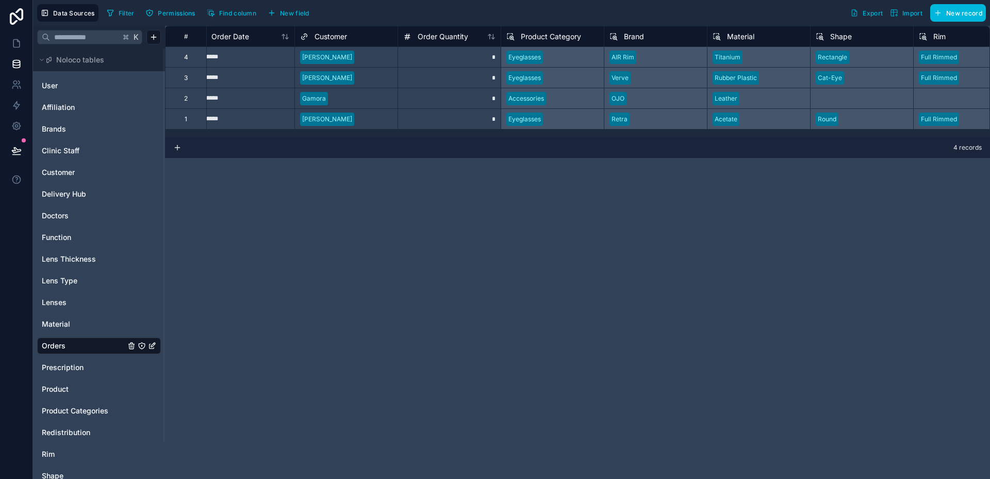
scroll to position [0, 241]
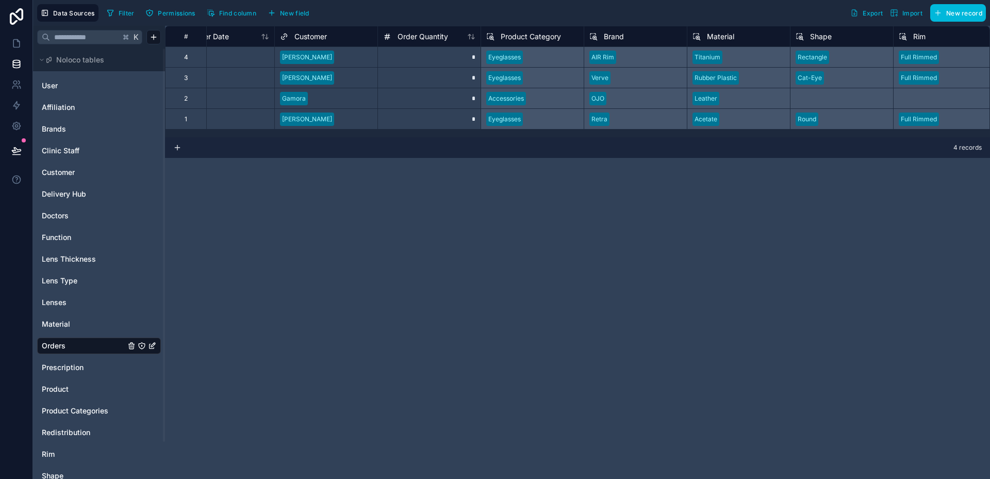
click at [509, 37] on span "Product Category" at bounding box center [531, 36] width 60 height 10
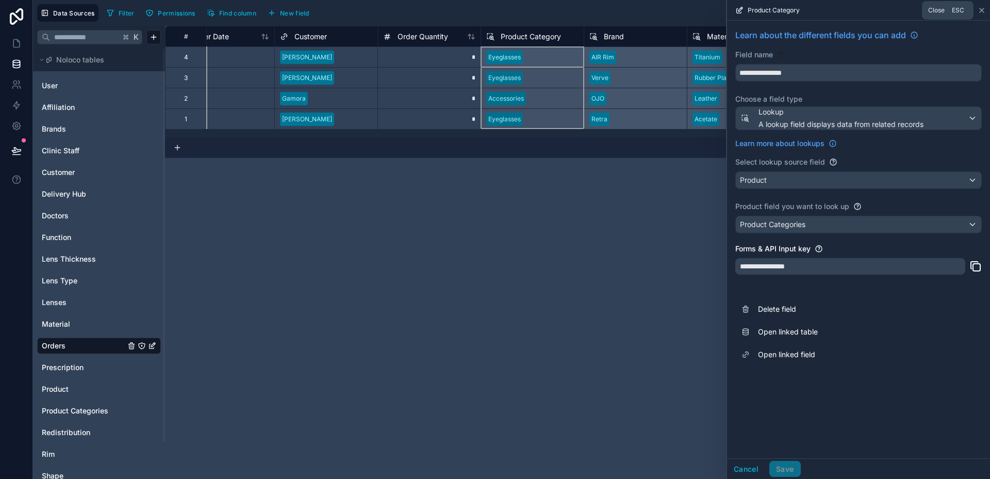
click at [984, 12] on icon at bounding box center [982, 10] width 8 height 8
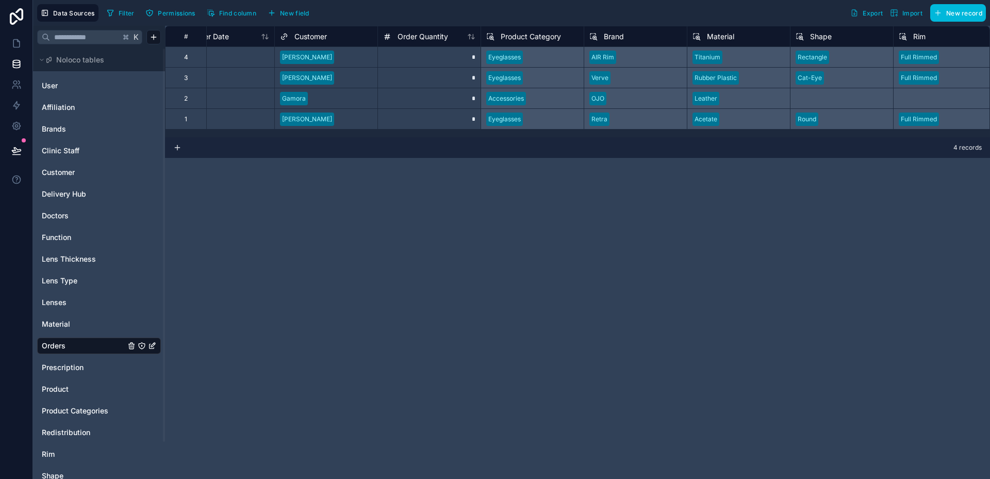
click at [287, 12] on span "New field" at bounding box center [294, 13] width 29 height 8
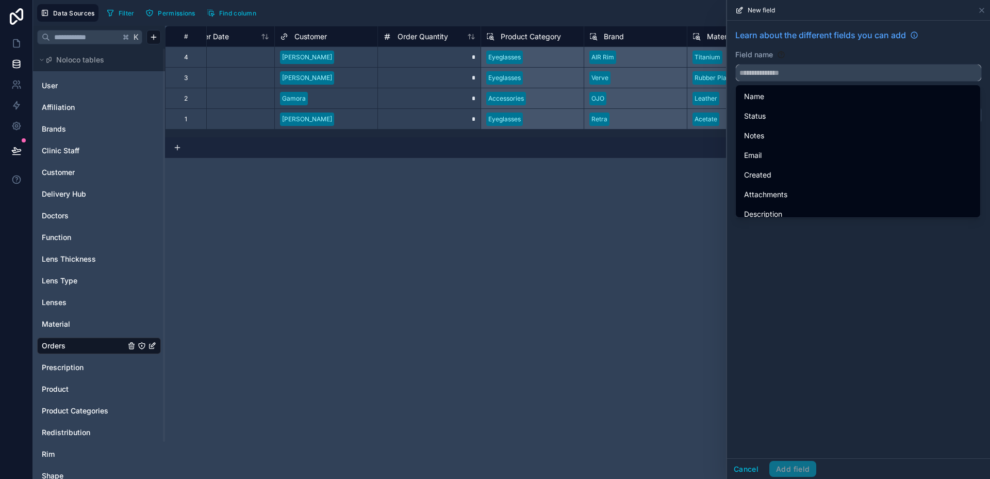
click at [809, 74] on input "text" at bounding box center [859, 72] width 246 height 17
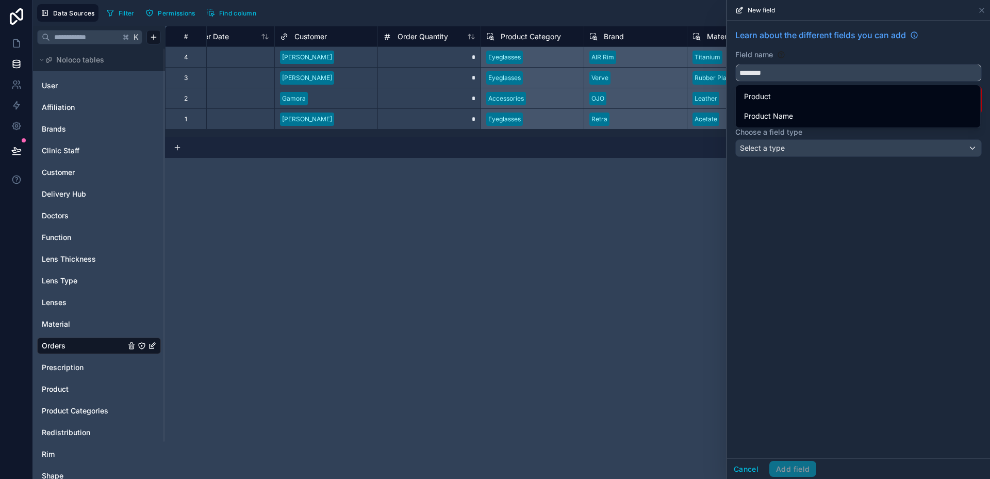
click at [736, 64] on button "*******" at bounding box center [859, 73] width 247 height 18
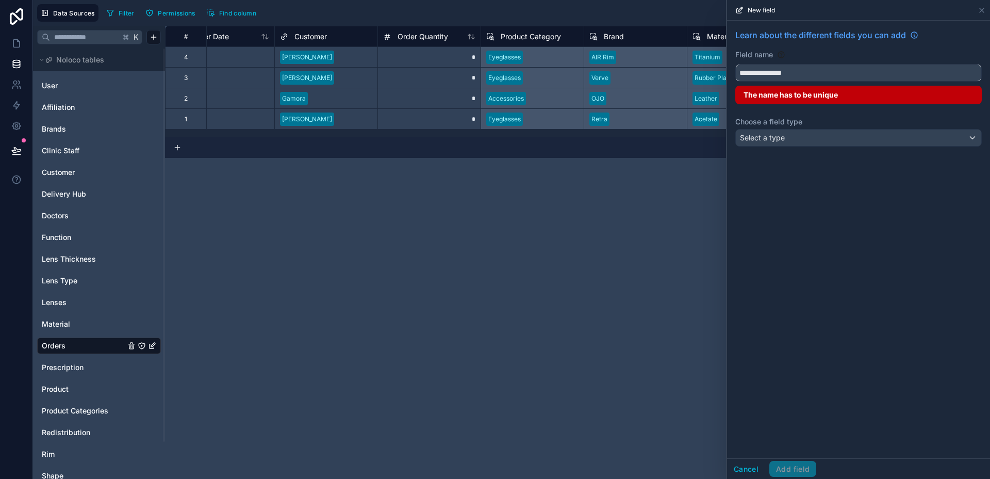
type input "**********"
click at [827, 136] on div "Select a type" at bounding box center [859, 137] width 246 height 17
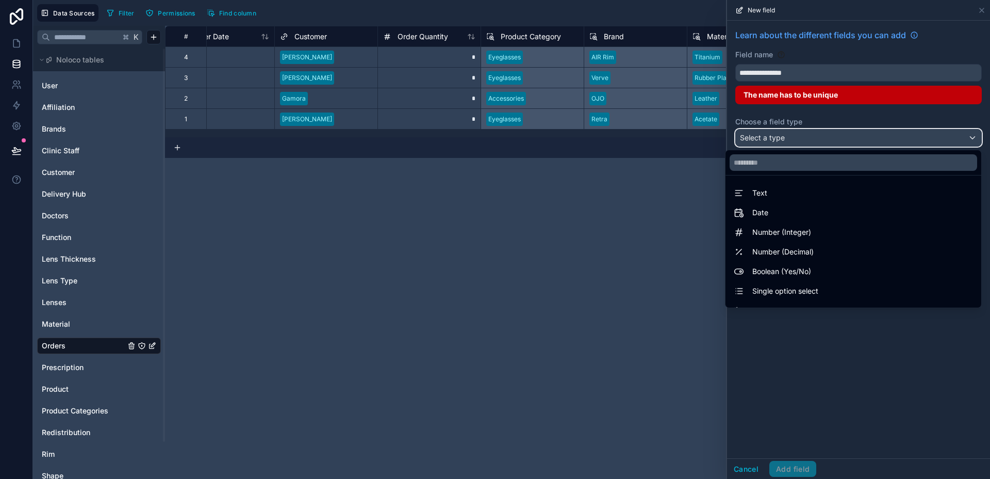
scroll to position [299, 0]
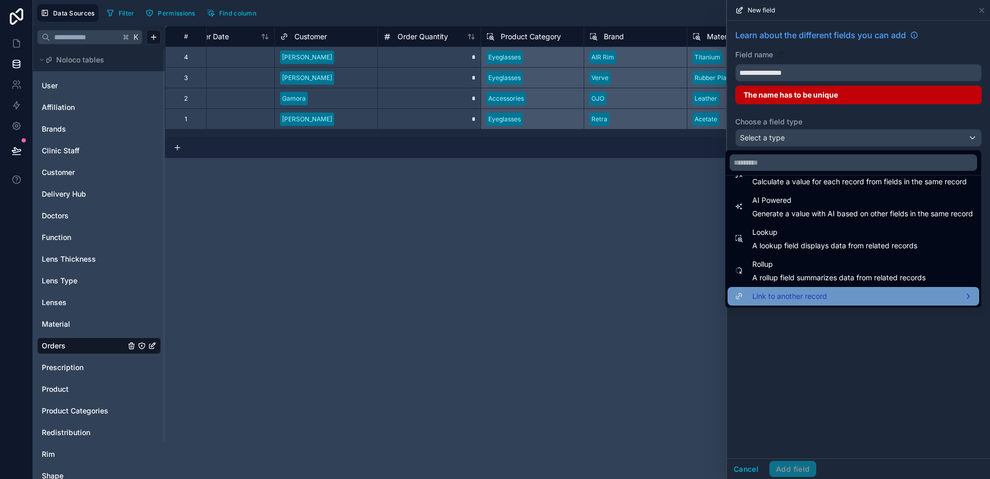
click at [819, 299] on div "Link to another record" at bounding box center [853, 296] width 239 height 12
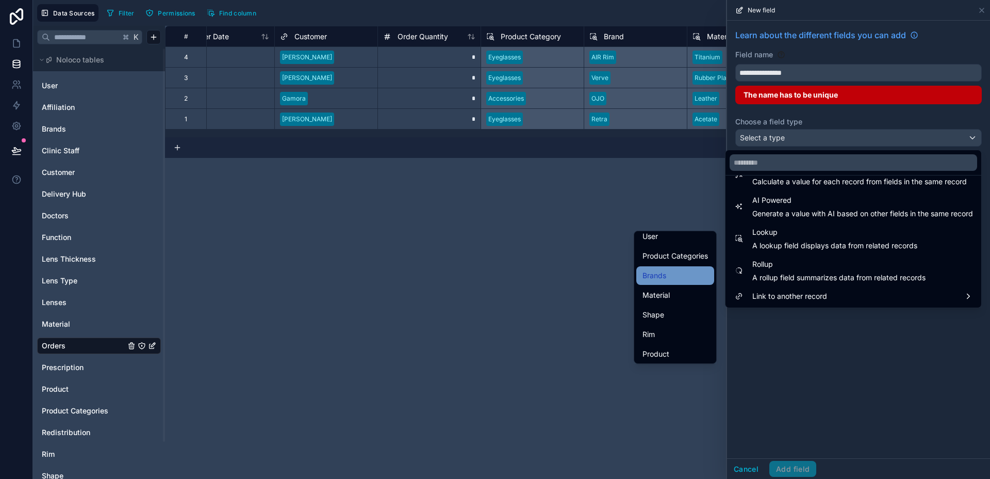
scroll to position [24, 0]
click at [688, 258] on span "Product Categories" at bounding box center [676, 253] width 66 height 12
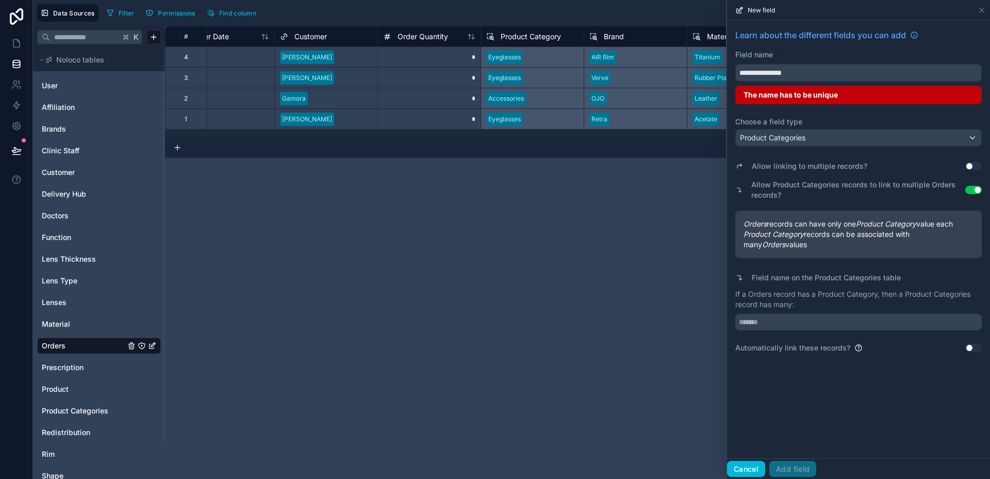
click at [754, 463] on button "Cancel" at bounding box center [746, 469] width 38 height 17
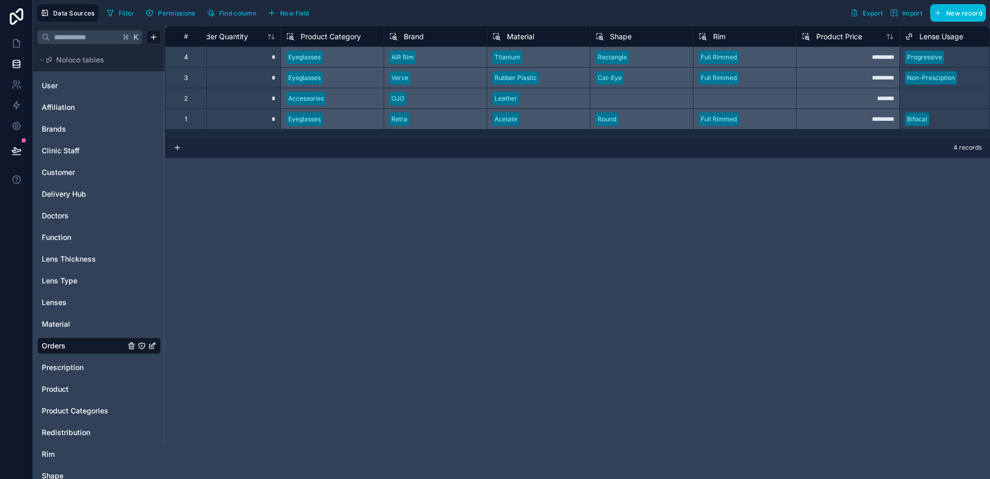
scroll to position [0, 430]
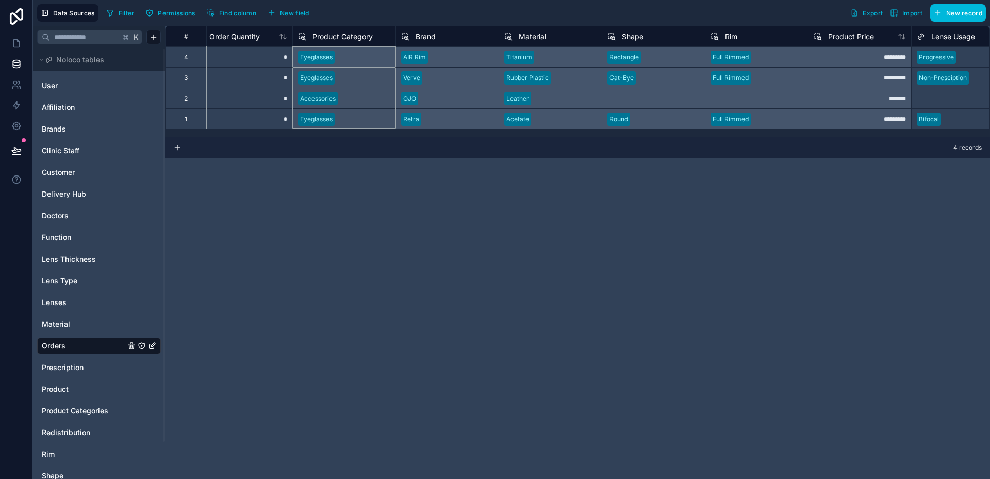
click at [340, 38] on span "Product Category" at bounding box center [343, 36] width 60 height 10
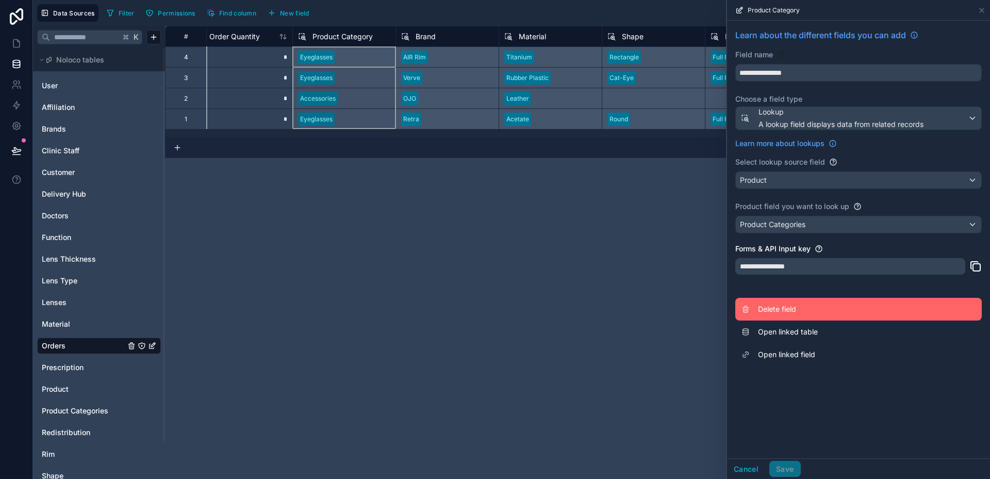
click at [801, 314] on button "Delete field" at bounding box center [859, 309] width 247 height 23
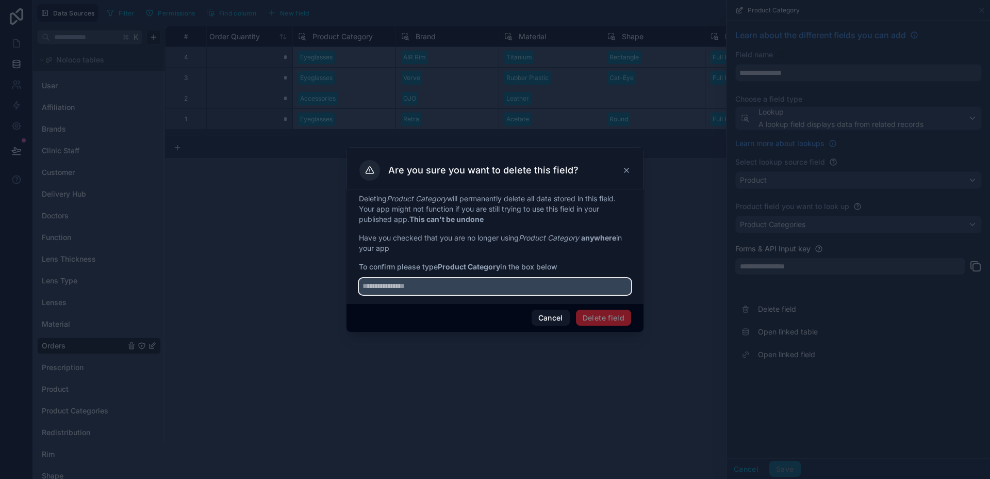
click at [498, 282] on input "text" at bounding box center [495, 286] width 272 height 17
type input "**********"
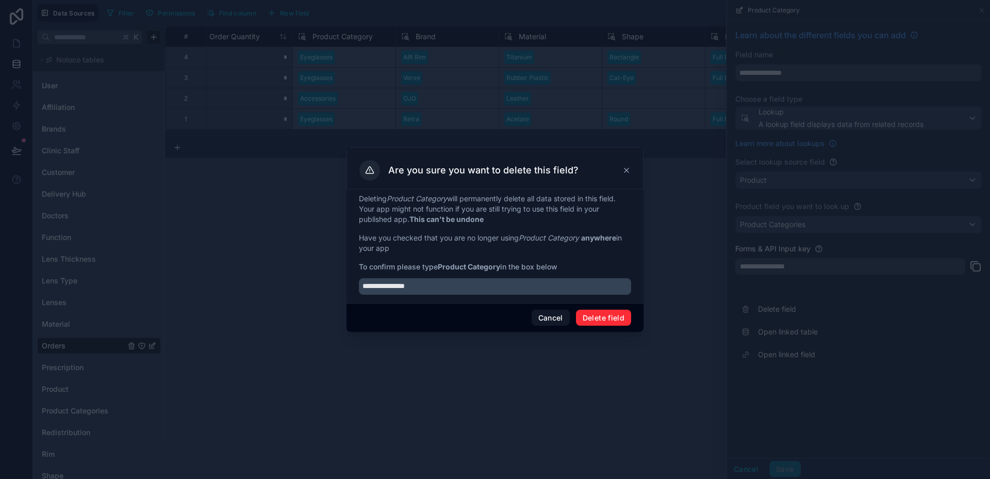
click at [598, 322] on button "Delete field" at bounding box center [603, 317] width 55 height 17
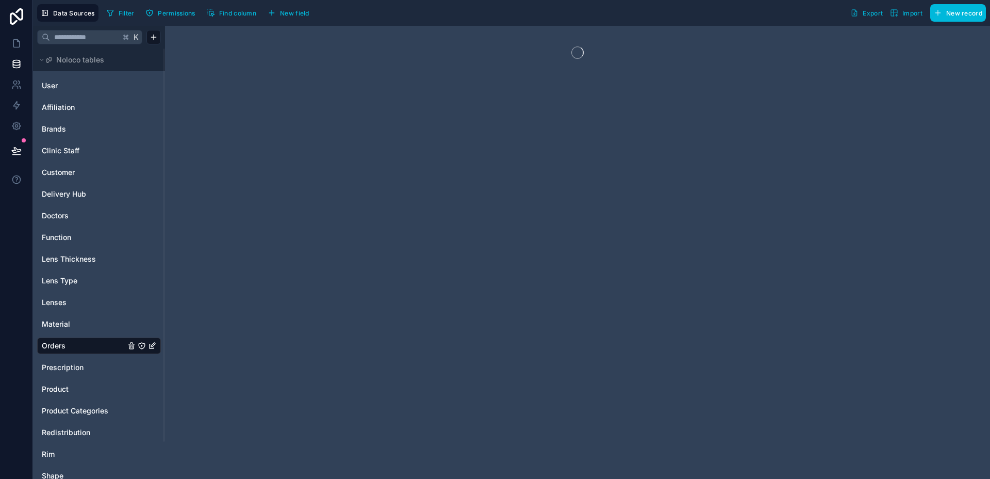
click at [368, 134] on div at bounding box center [577, 252] width 825 height 453
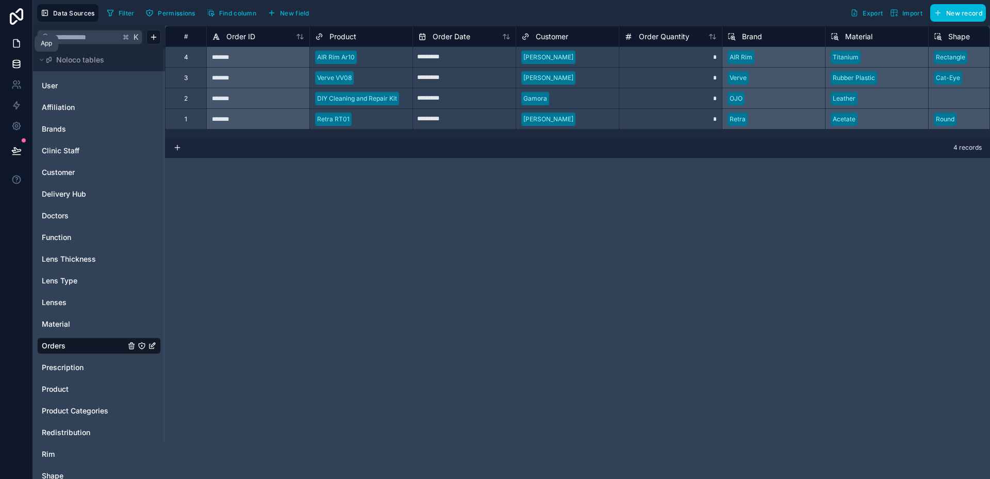
click at [21, 42] on icon at bounding box center [16, 43] width 10 height 10
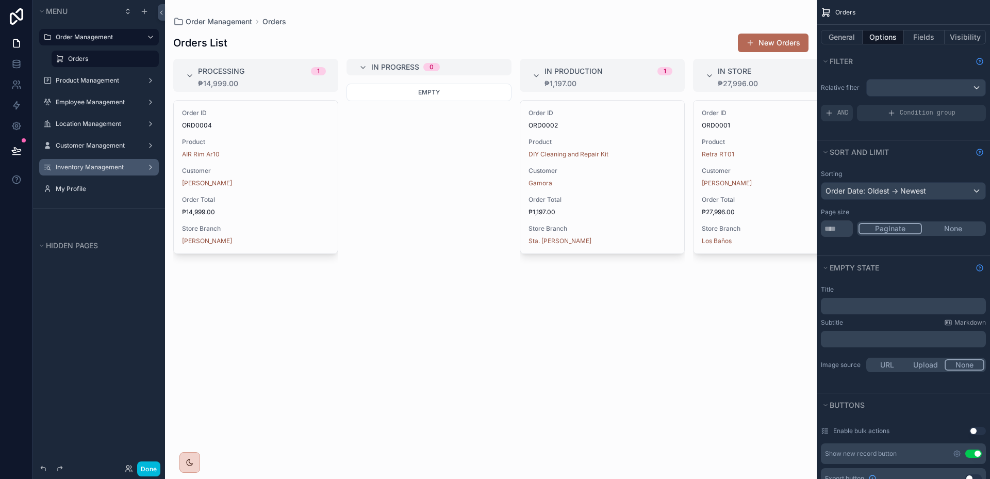
click at [95, 164] on label "Inventory Management" at bounding box center [97, 167] width 83 height 8
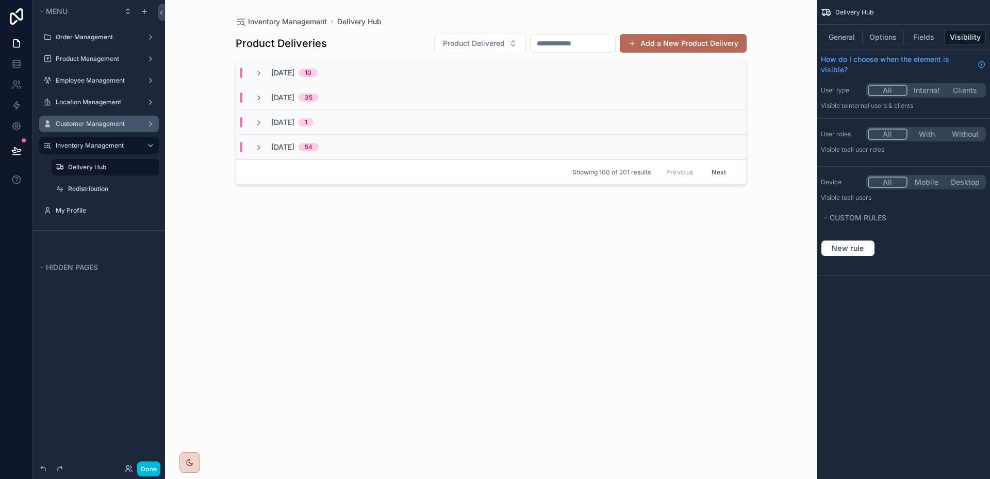
click at [95, 122] on label "Customer Management" at bounding box center [97, 124] width 83 height 8
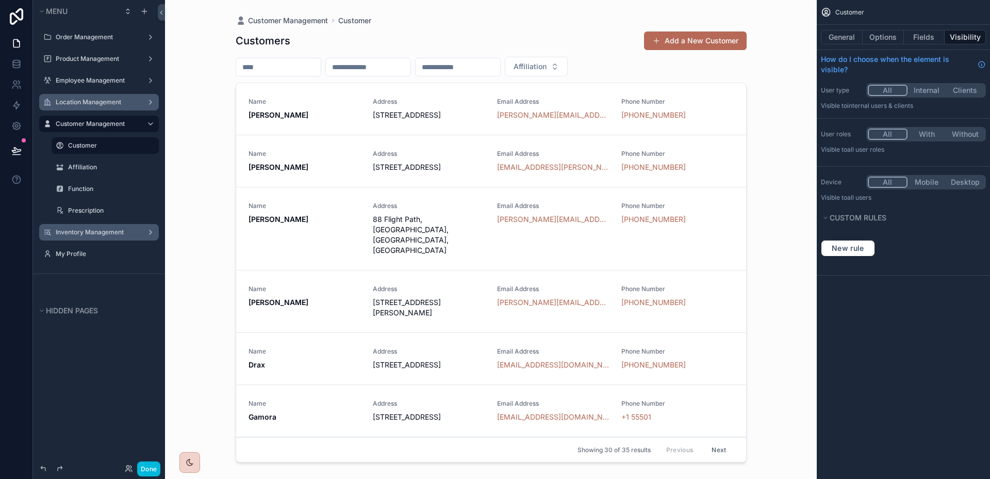
click at [94, 103] on label "Location Management" at bounding box center [97, 102] width 83 height 8
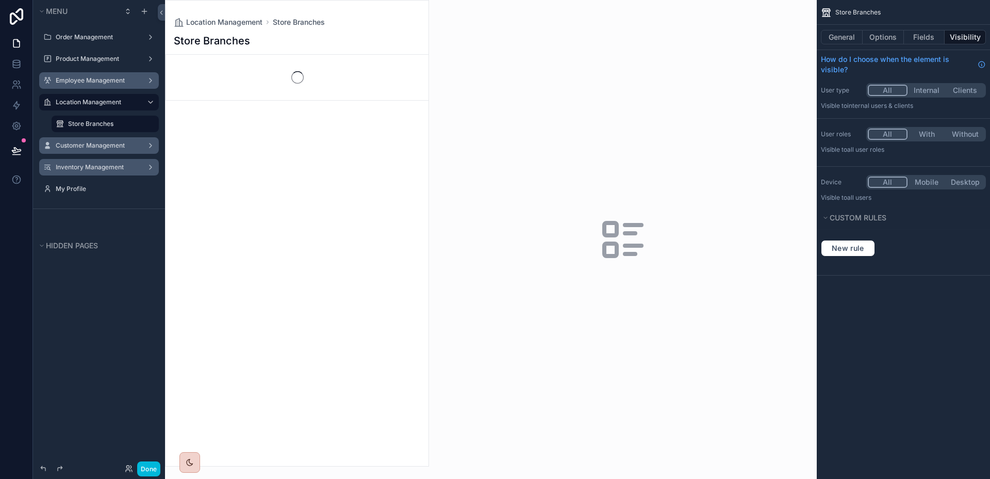
click at [94, 79] on label "Employee Management" at bounding box center [97, 80] width 83 height 8
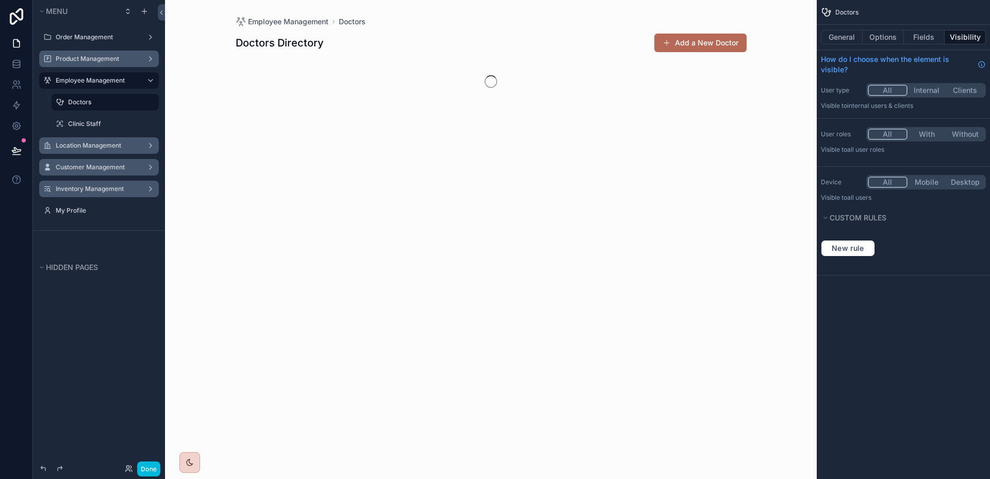
click at [93, 60] on label "Product Management" at bounding box center [97, 59] width 83 height 8
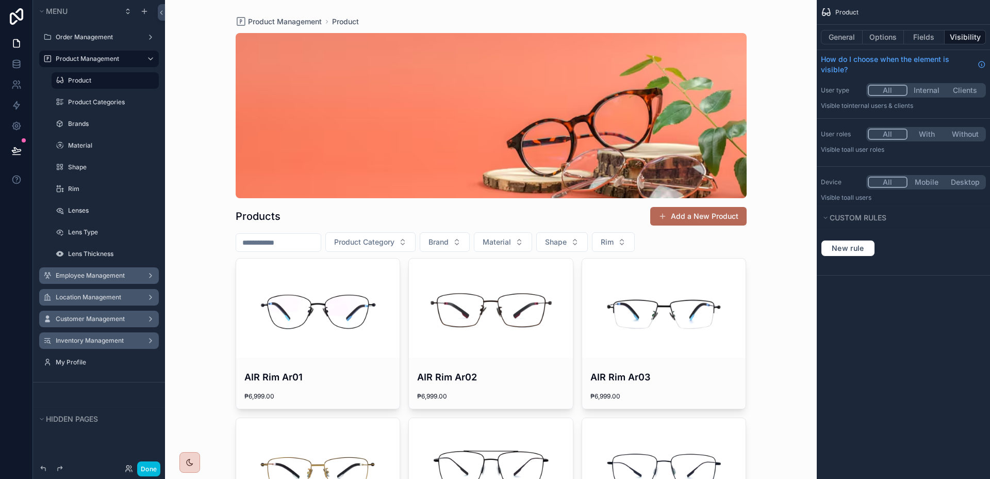
click at [103, 103] on label "Product Categories" at bounding box center [110, 102] width 85 height 8
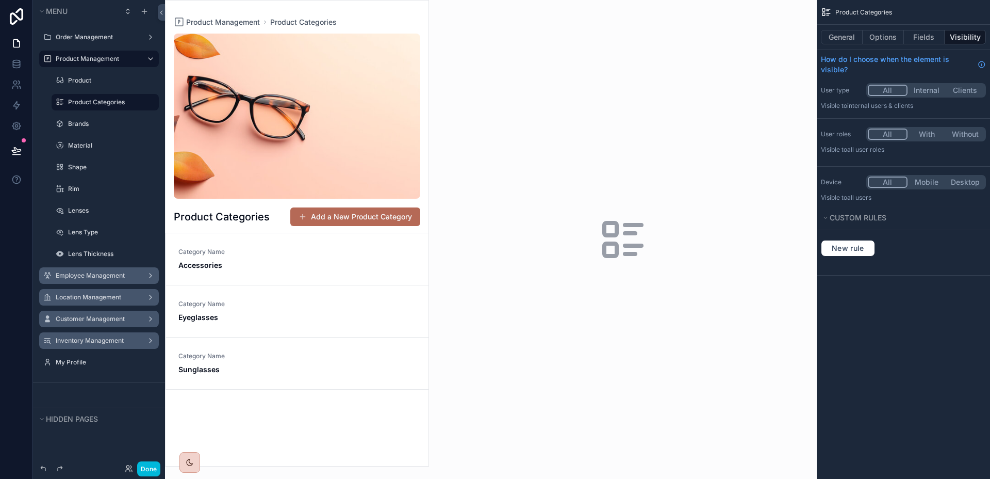
click at [303, 270] on div "scrollable content" at bounding box center [297, 233] width 263 height 465
click at [297, 264] on span "Accessories" at bounding box center [297, 265] width 238 height 10
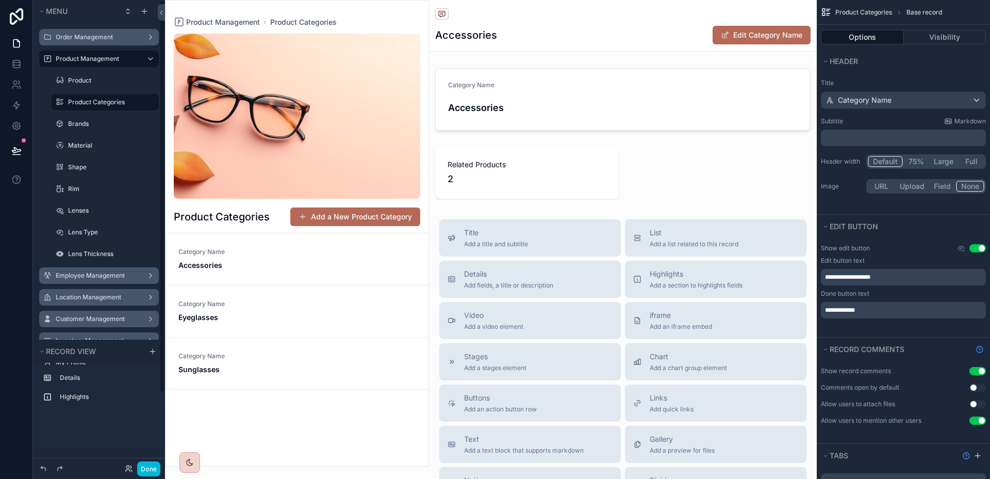
click at [95, 33] on div "Order Management" at bounding box center [99, 37] width 87 height 8
click at [95, 38] on label "Order Management" at bounding box center [97, 37] width 83 height 8
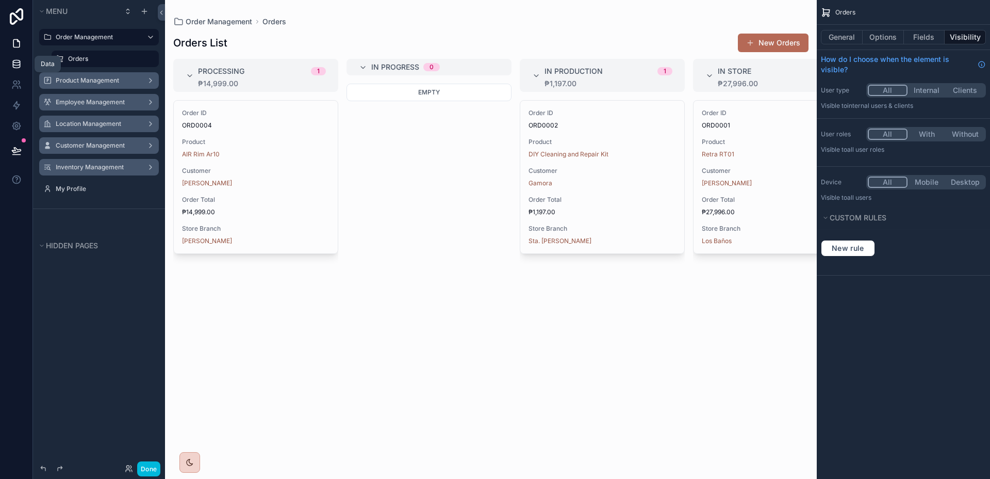
click at [15, 60] on icon at bounding box center [16, 61] width 7 height 3
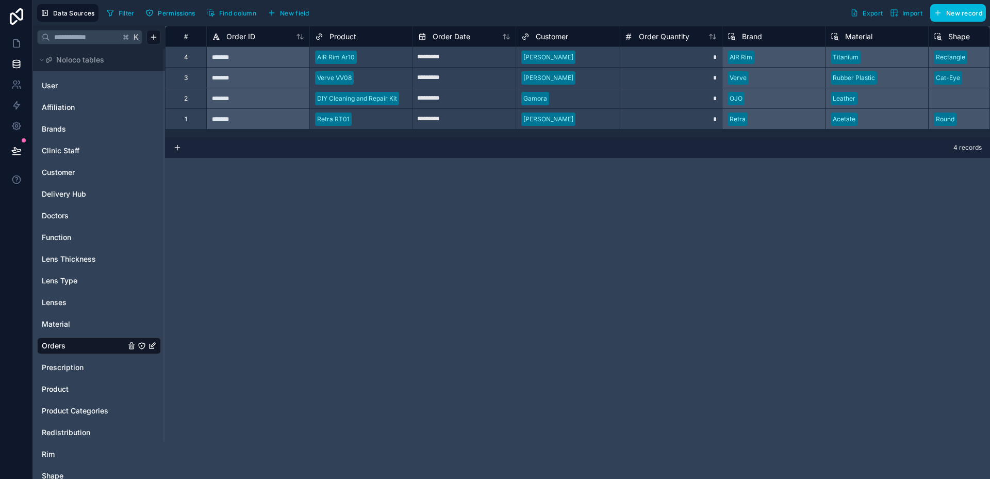
click at [290, 15] on span "New field" at bounding box center [294, 13] width 29 height 8
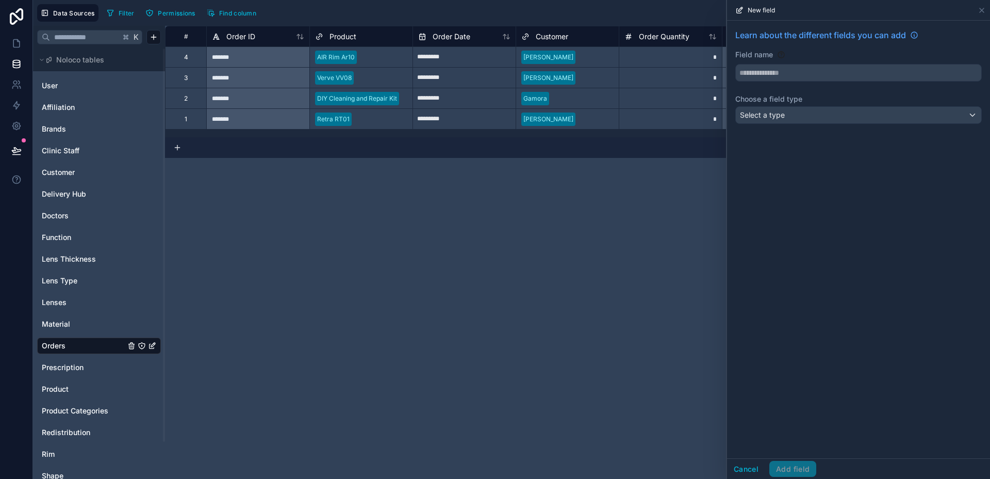
click at [785, 126] on div "Learn about the different fields you can add Field name Choose a field type Sel…" at bounding box center [858, 79] width 263 height 116
click at [787, 118] on div "Select a type" at bounding box center [859, 115] width 246 height 17
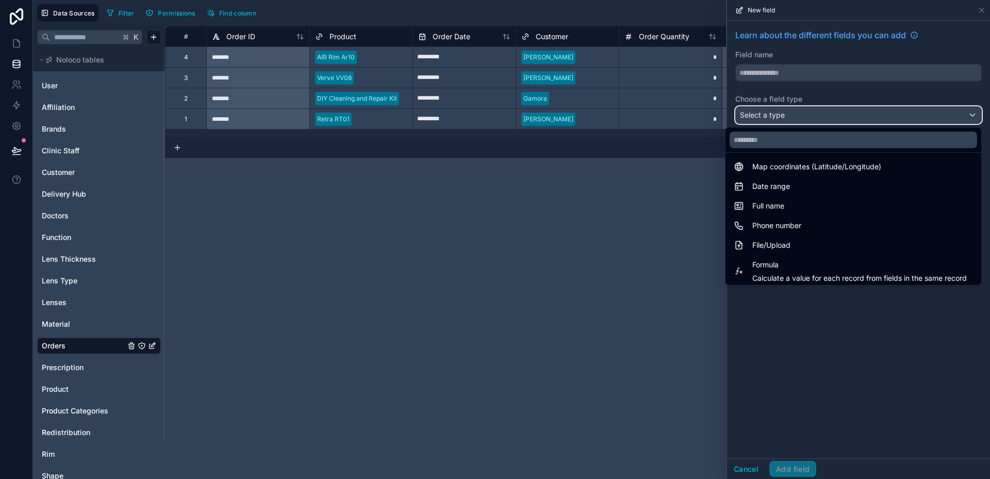
scroll to position [299, 0]
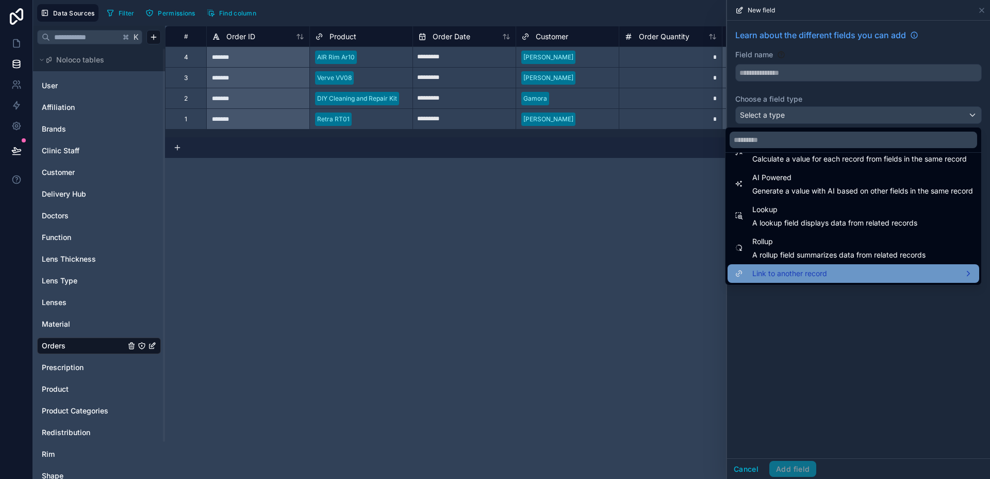
click at [805, 267] on span "Link to another record" at bounding box center [790, 273] width 75 height 12
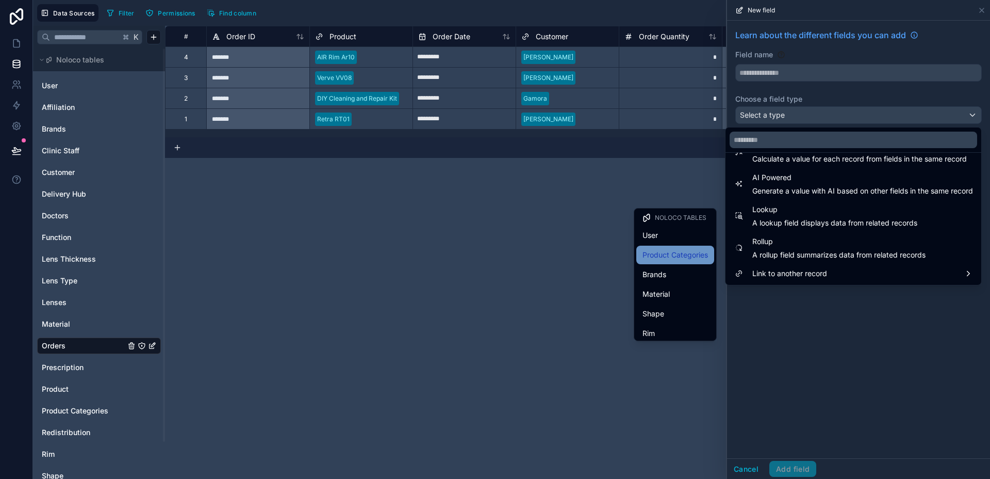
click at [667, 259] on span "Product Categories" at bounding box center [676, 255] width 66 height 12
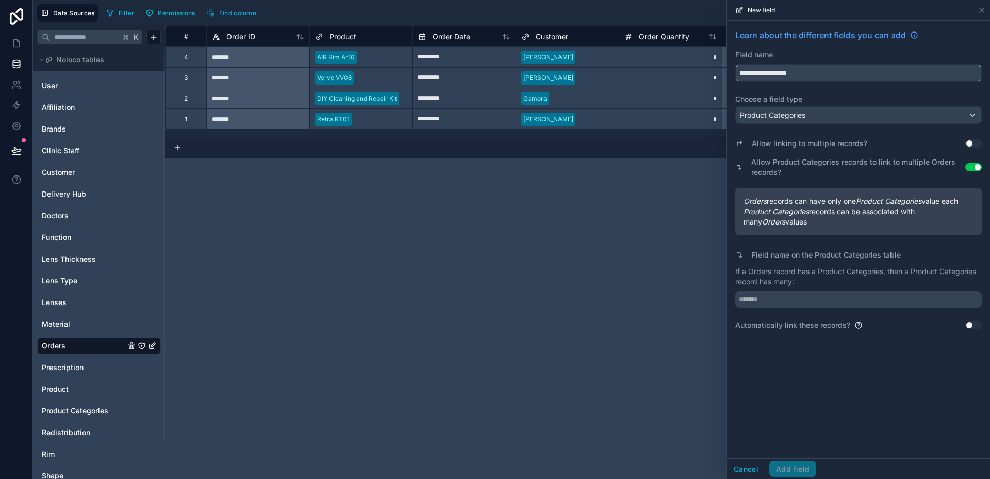
click at [827, 73] on input "**********" at bounding box center [859, 72] width 246 height 17
type input "**********"
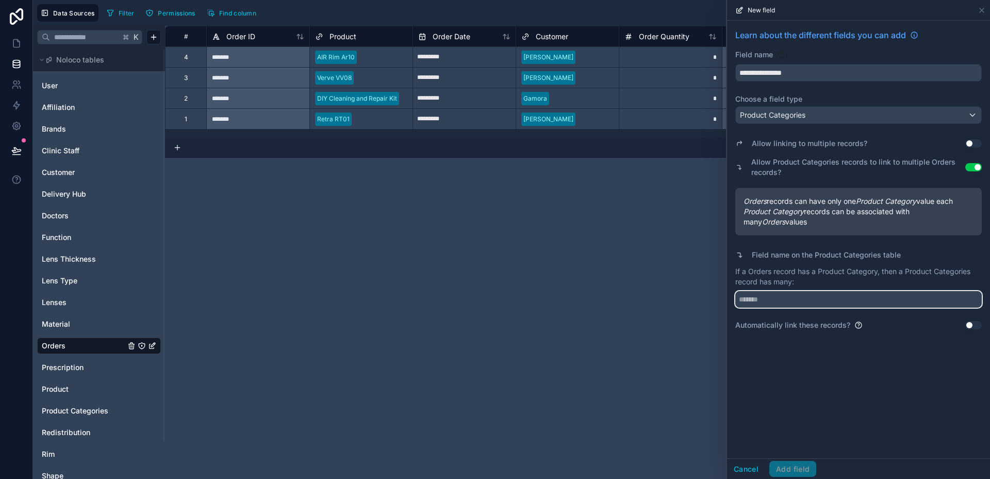
click at [808, 304] on input "text" at bounding box center [859, 299] width 247 height 17
type input "******"
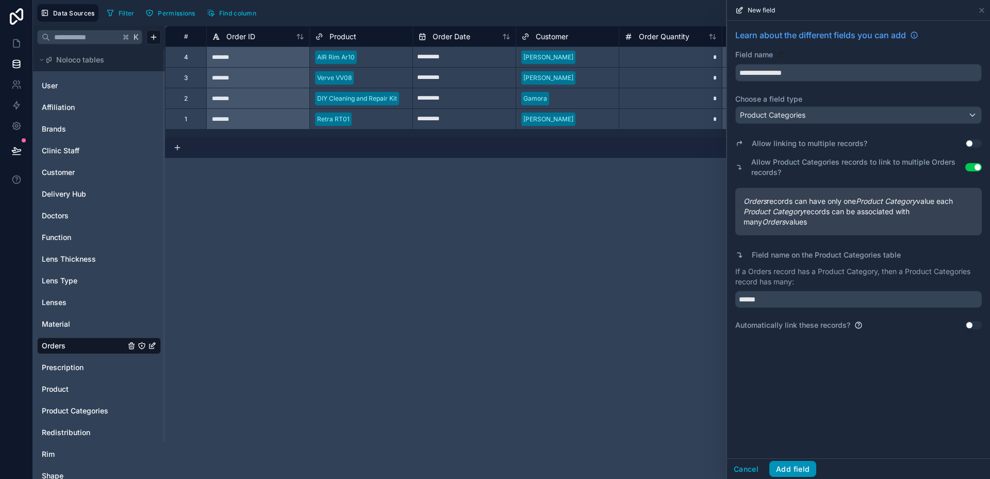
click at [795, 465] on button "Add field" at bounding box center [793, 469] width 47 height 17
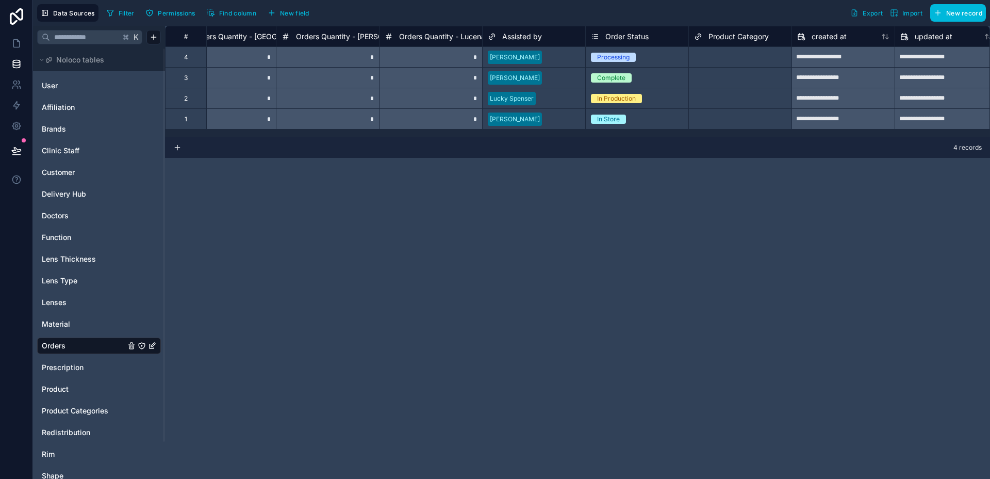
scroll to position [0, 2311]
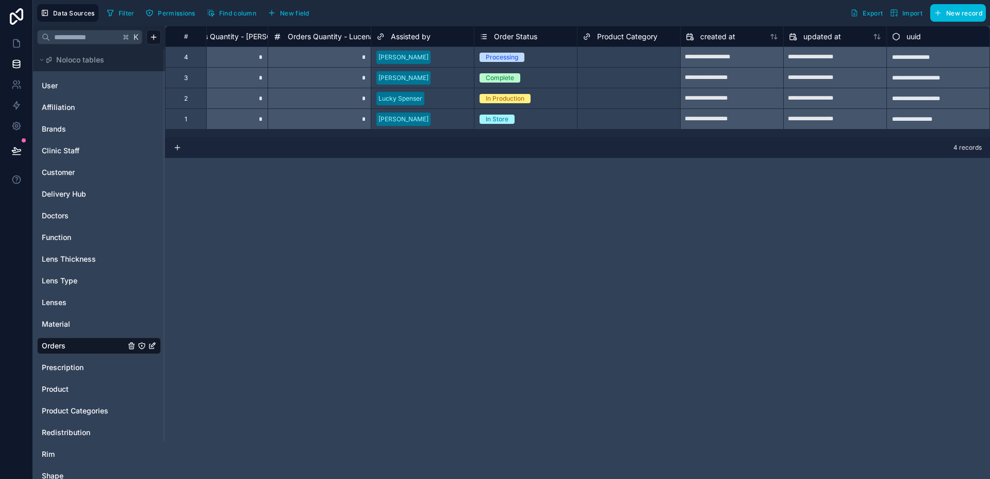
click at [241, 9] on span "Find column" at bounding box center [237, 13] width 37 height 8
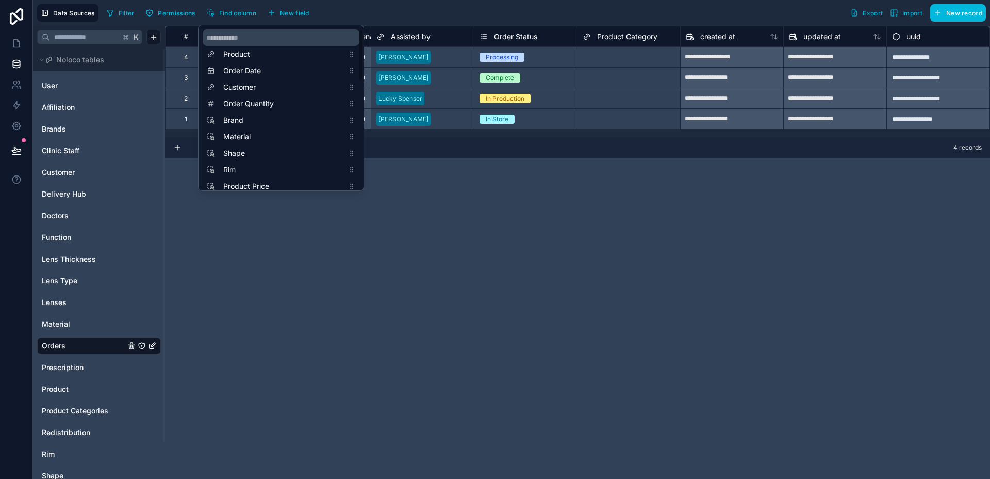
scroll to position [0, 0]
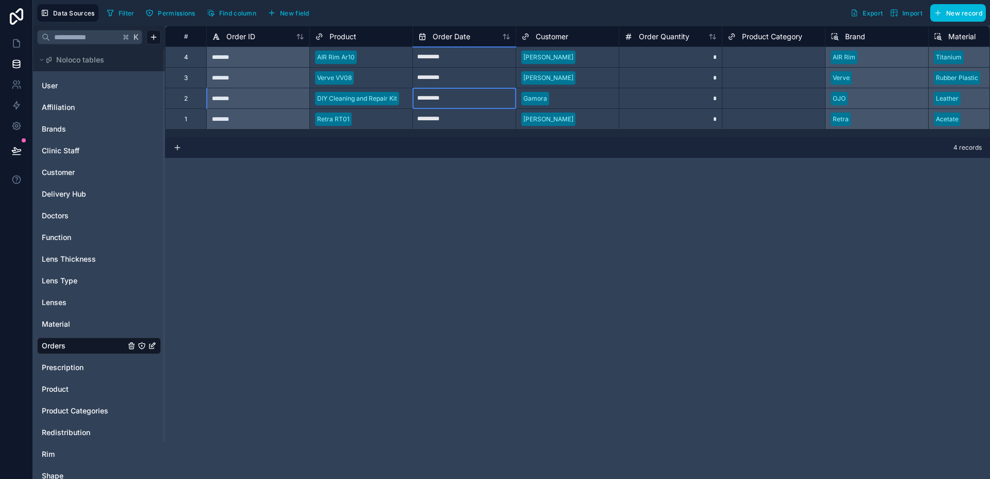
drag, startPoint x: 352, startPoint y: 125, endPoint x: 377, endPoint y: 129, distance: 25.1
click at [419, 99] on input "*********" at bounding box center [464, 98] width 103 height 17
select select "****"
select select "*"
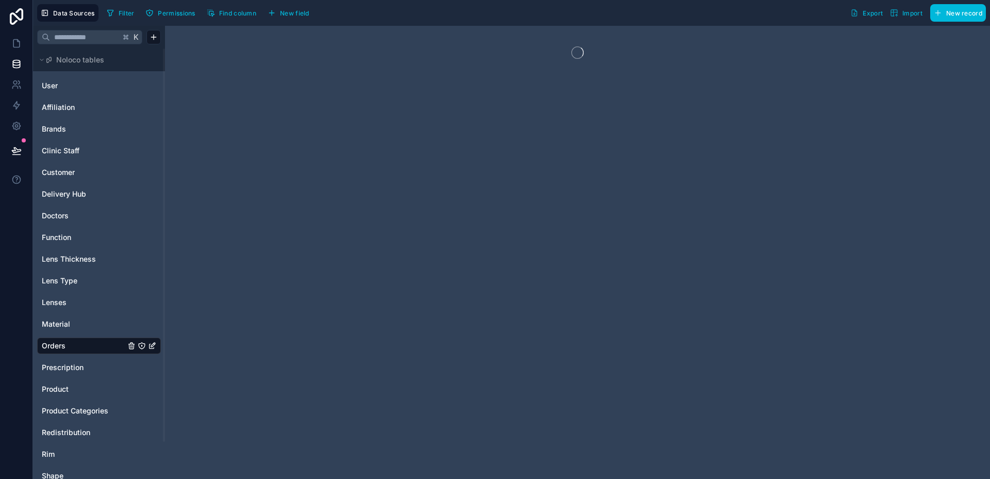
drag, startPoint x: 383, startPoint y: 132, endPoint x: 324, endPoint y: 136, distance: 59.5
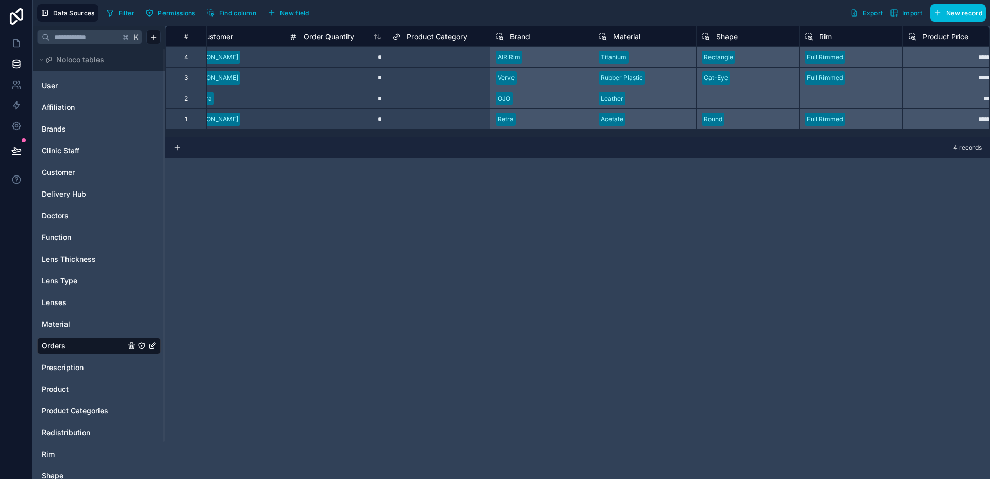
scroll to position [0, 344]
